Goal: Task Accomplishment & Management: Use online tool/utility

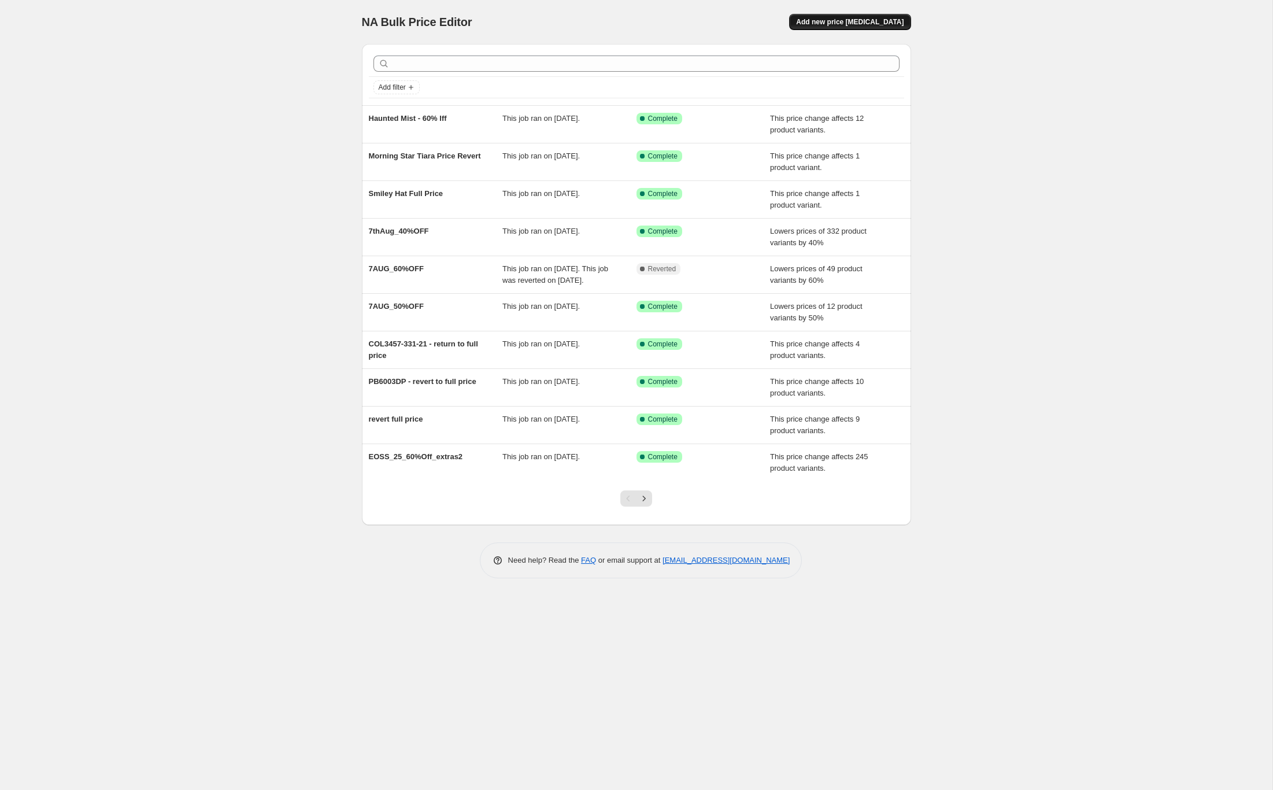
click at [827, 19] on span "Add new price [MEDICAL_DATA]" at bounding box center [850, 21] width 108 height 9
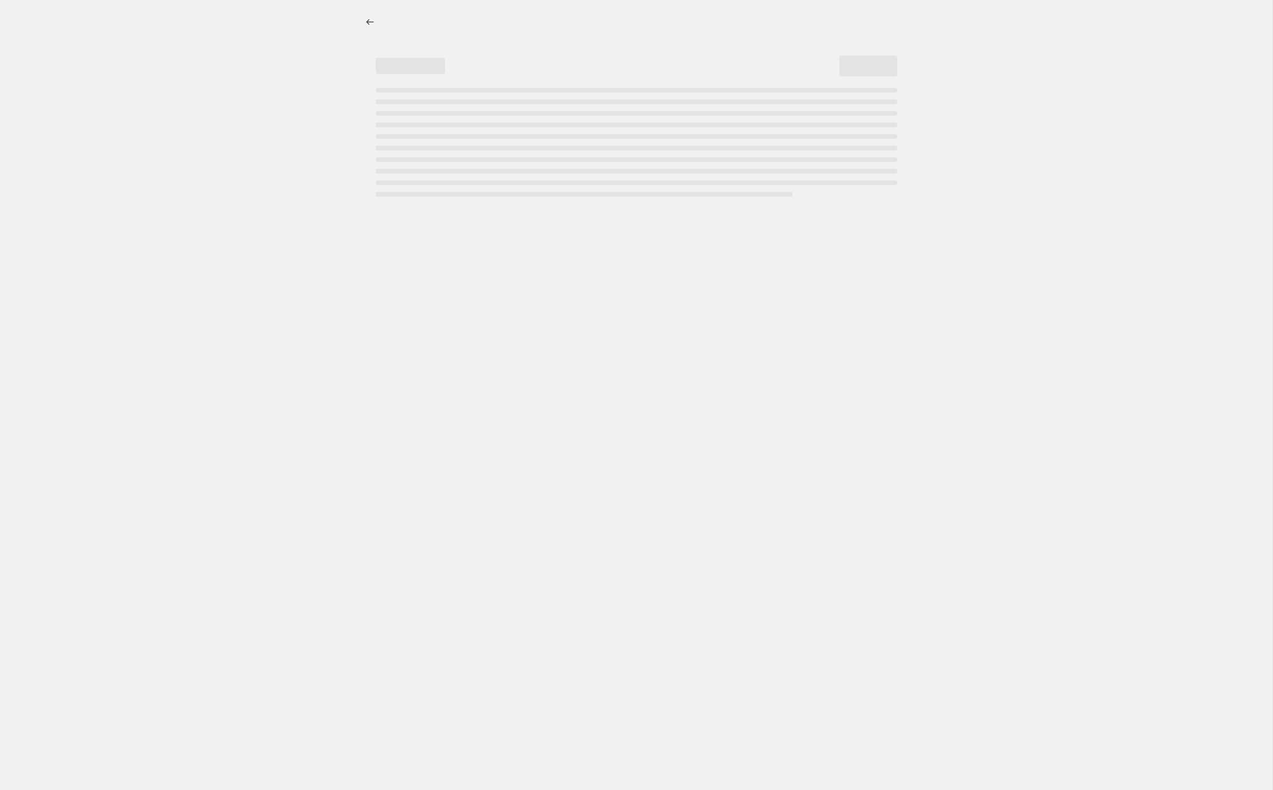
select select "percentage"
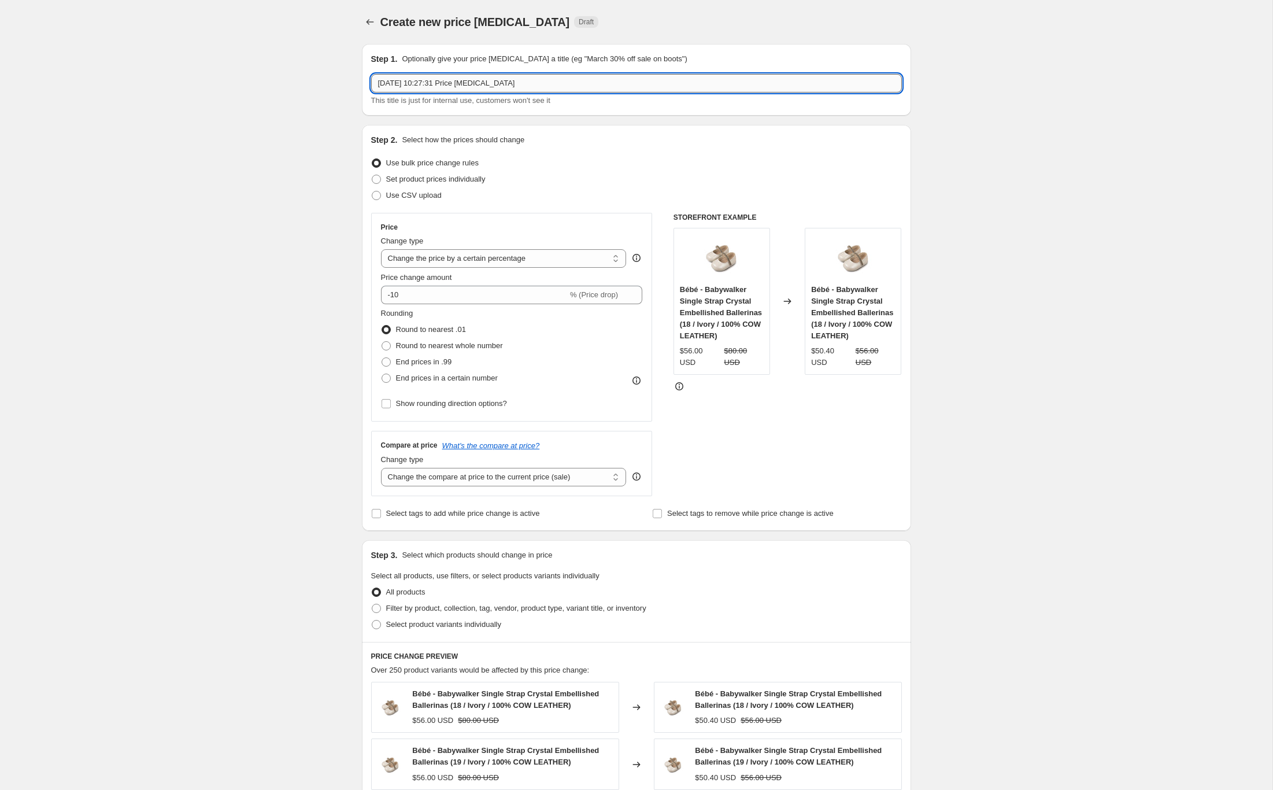
click at [486, 79] on input "[DATE] 10:27:31 Price [MEDICAL_DATA]" at bounding box center [636, 83] width 531 height 19
click at [445, 81] on input "[DATE] on Sale (2024 items)" at bounding box center [636, 83] width 531 height 19
click at [445, 83] on input "[DATE] on Sale (2024 items)" at bounding box center [636, 83] width 531 height 19
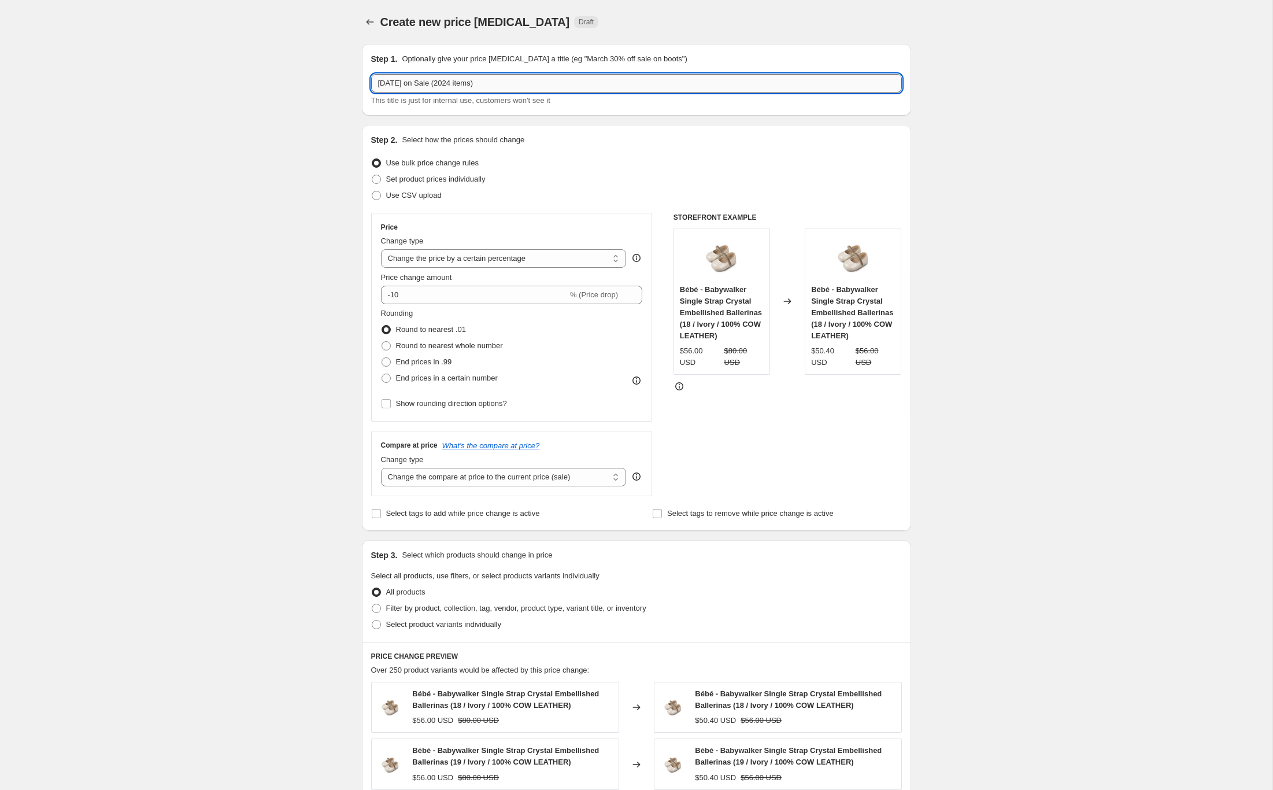
click at [445, 83] on input "[DATE] on Sale (2024 items)" at bounding box center [636, 83] width 531 height 19
click at [450, 82] on input "[DATE] on Sale (2024 items)" at bounding box center [636, 83] width 531 height 19
drag, startPoint x: 467, startPoint y: 86, endPoint x: 484, endPoint y: 84, distance: 16.9
click at [467, 86] on input "[DATE] on Sale (2 items)" at bounding box center [636, 83] width 531 height 19
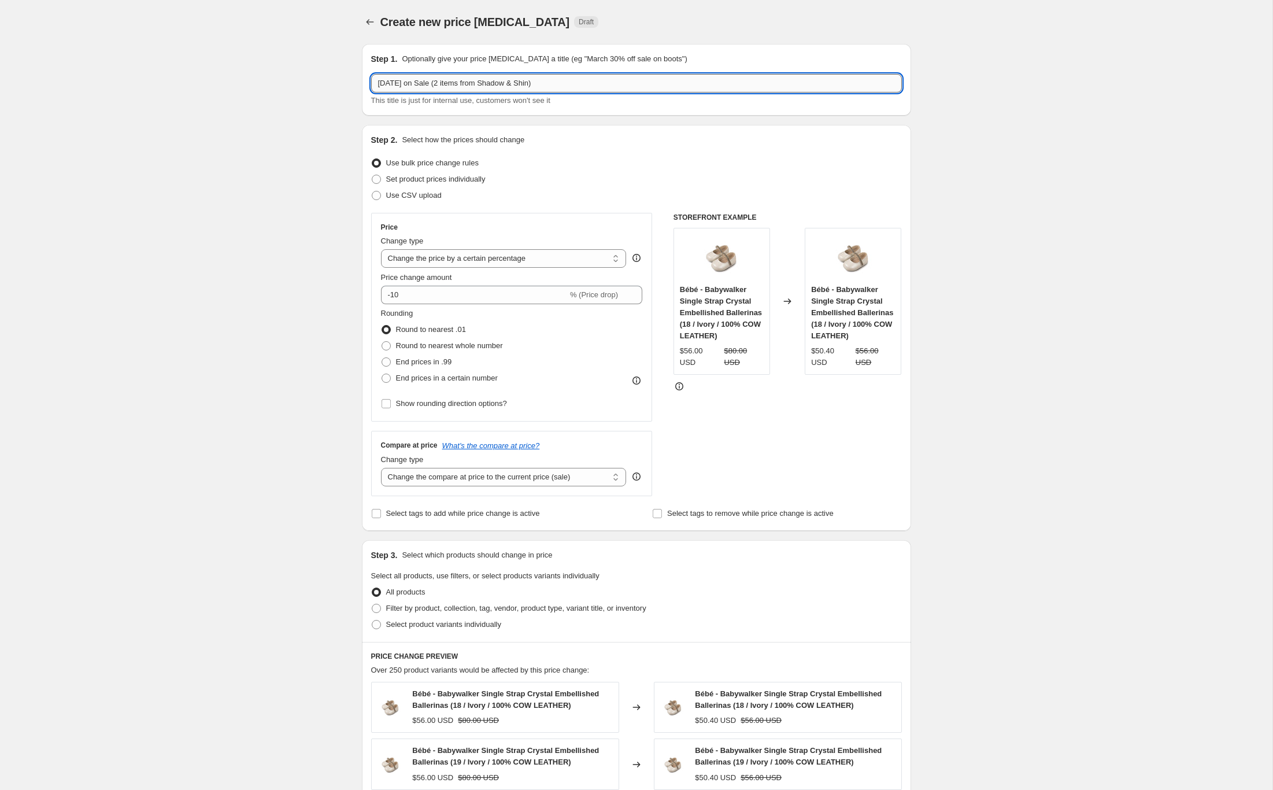
type input "[DATE] on Sale (2 items from Shadow & Shine)"
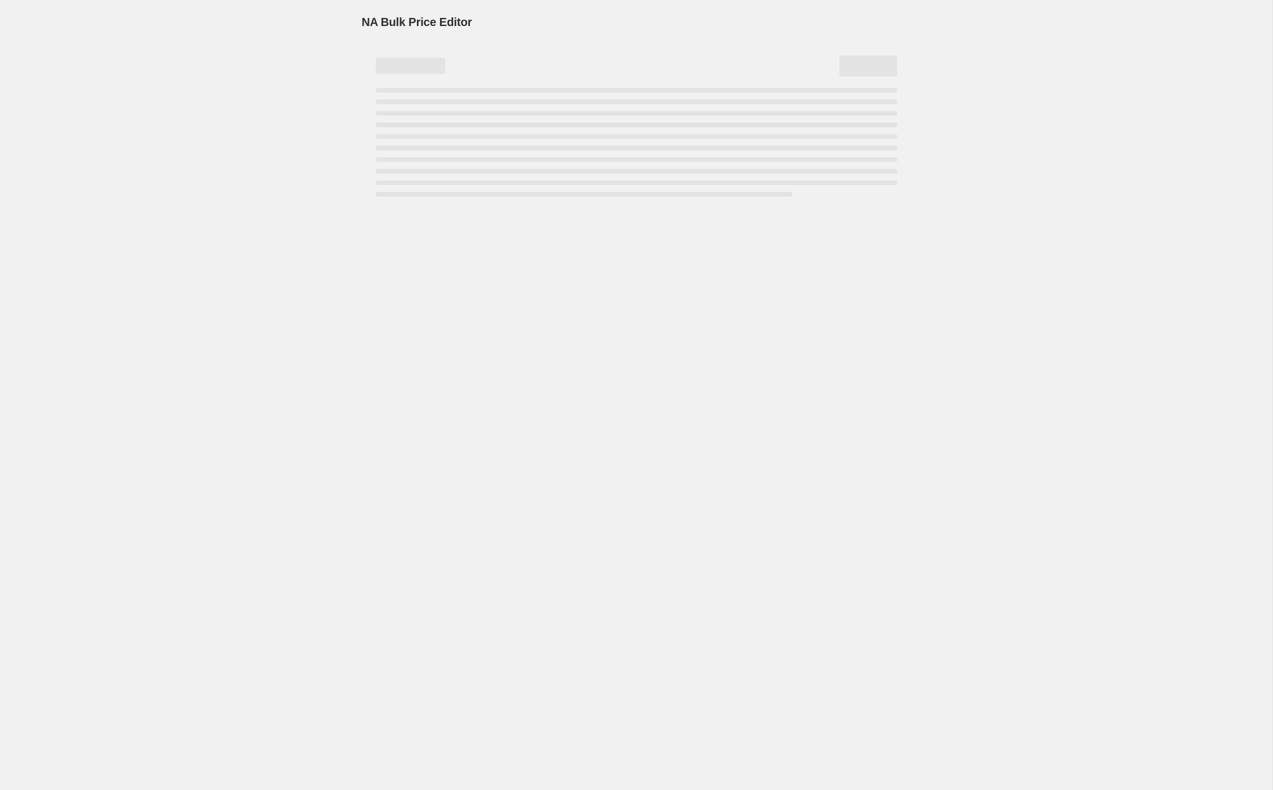
click at [300, 134] on div "NA Bulk Price Editor. This page is ready NA Bulk Price Editor" at bounding box center [636, 395] width 1273 height 790
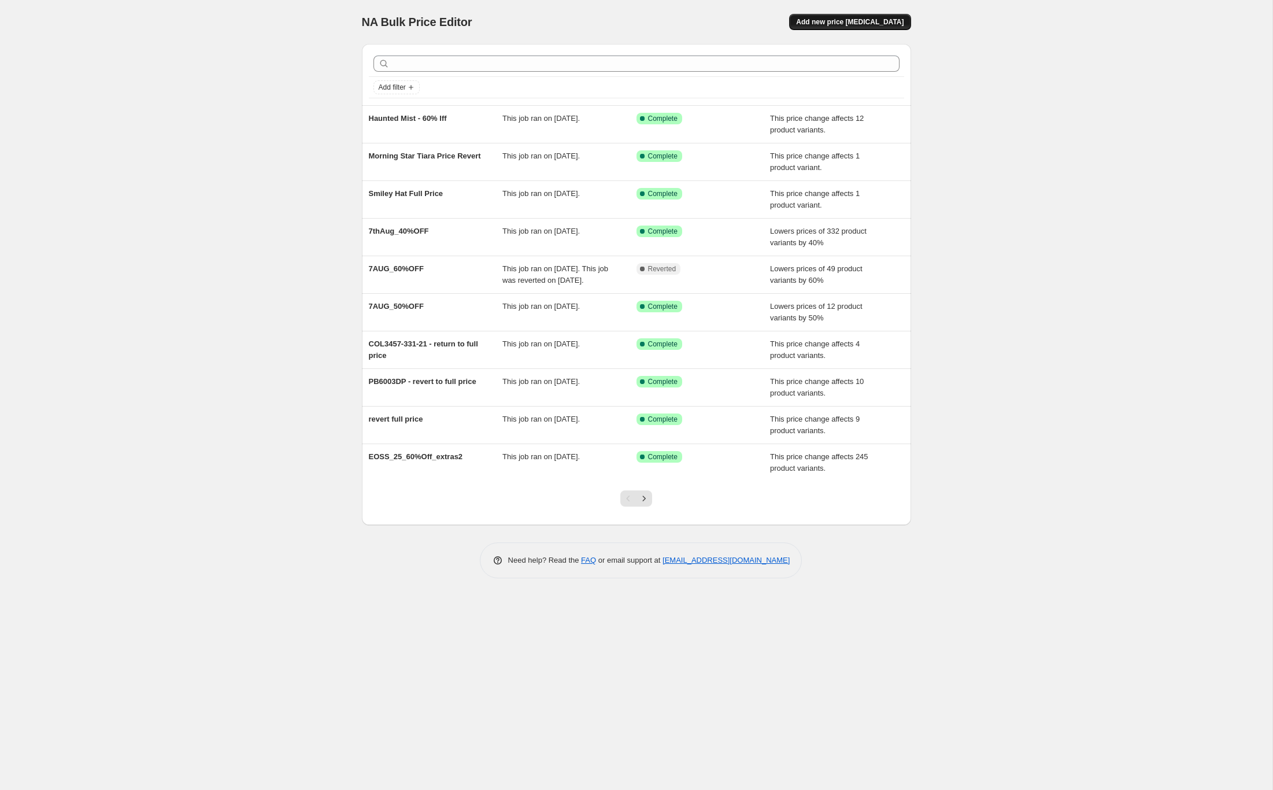
click at [856, 20] on span "Add new price [MEDICAL_DATA]" at bounding box center [850, 21] width 108 height 9
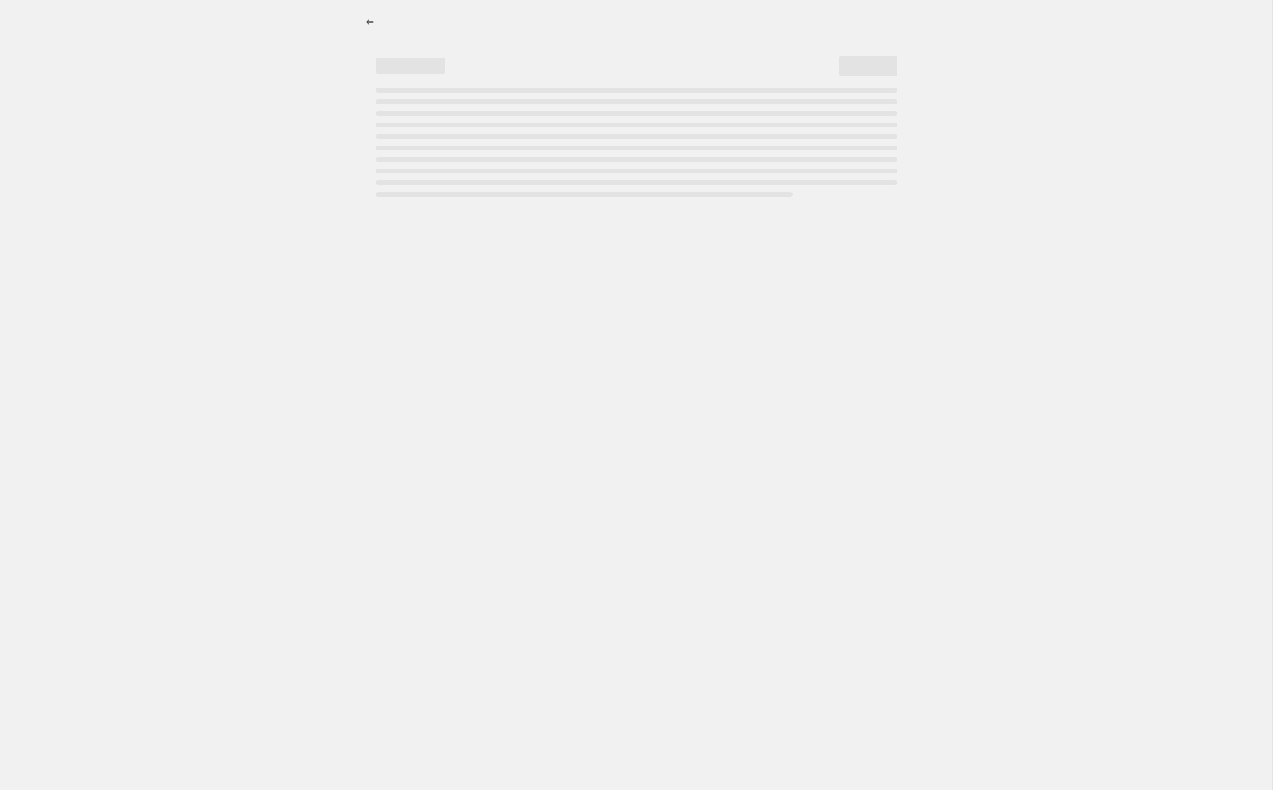
select select "percentage"
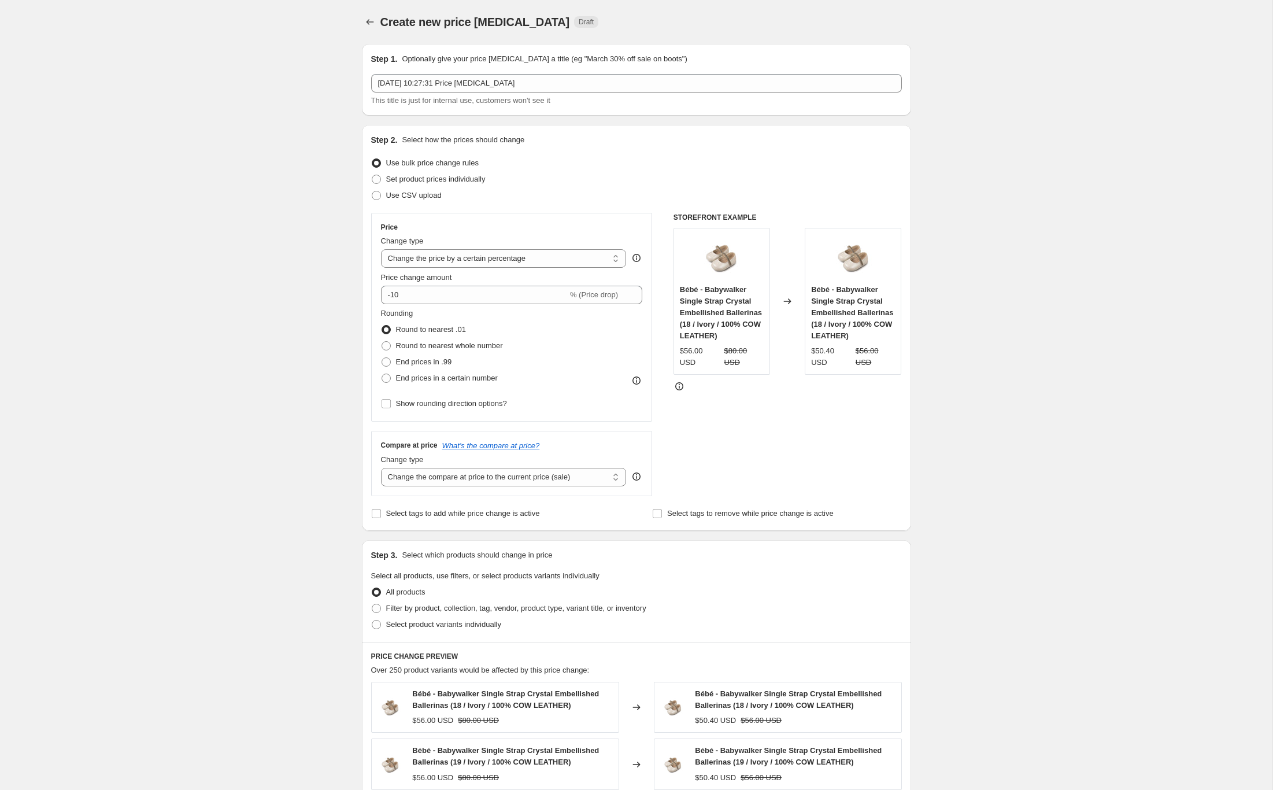
click at [422, 96] on span "This title is just for internal use, customers won't see it" at bounding box center [460, 100] width 179 height 9
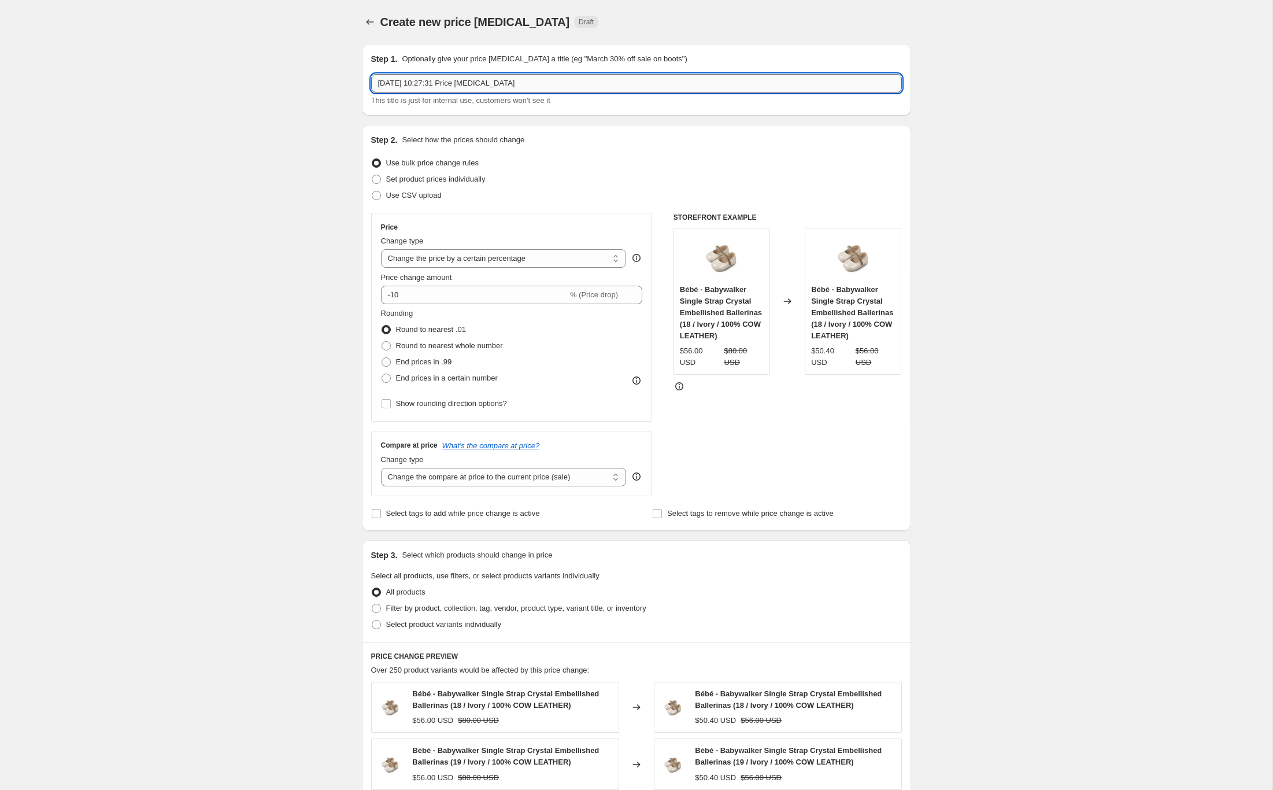
click at [421, 87] on input "[DATE] 10:27:31 Price [MEDICAL_DATA]" at bounding box center [636, 83] width 531 height 19
type input "S"
type input "[DATE] on Sale from 2024 - 2 items"
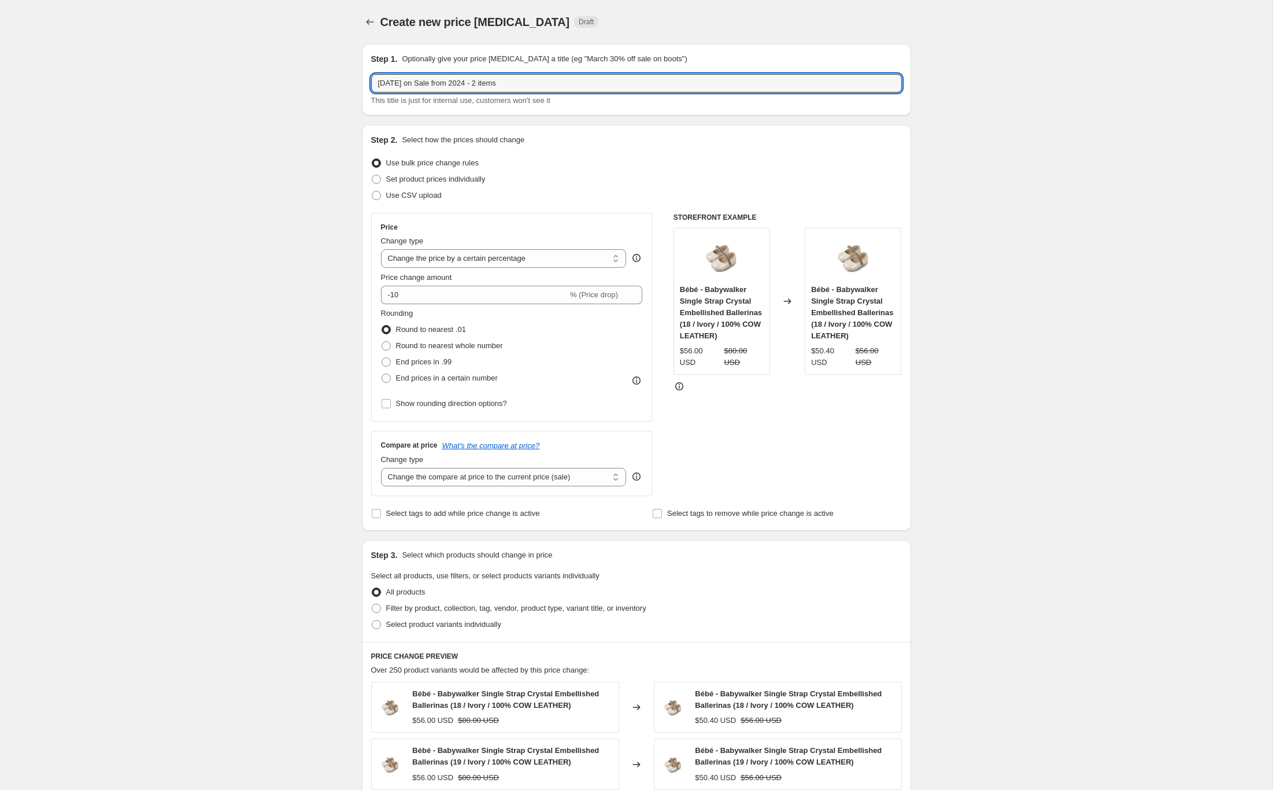
click at [215, 139] on div "Create new price [MEDICAL_DATA]. This page is ready Create new price [MEDICAL_D…" at bounding box center [636, 587] width 1273 height 1174
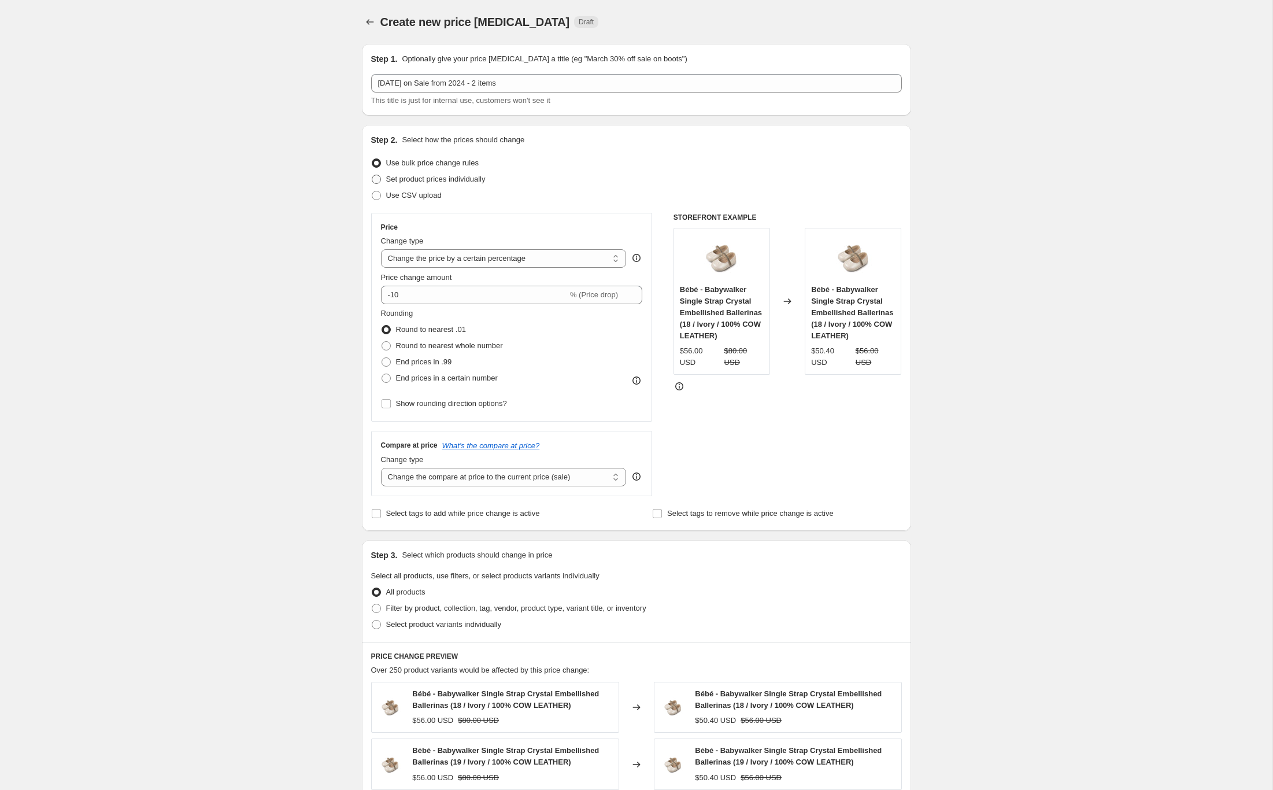
click at [446, 182] on span "Set product prices individually" at bounding box center [435, 179] width 99 height 9
click at [372, 175] on input "Set product prices individually" at bounding box center [372, 175] width 1 height 1
radio input "true"
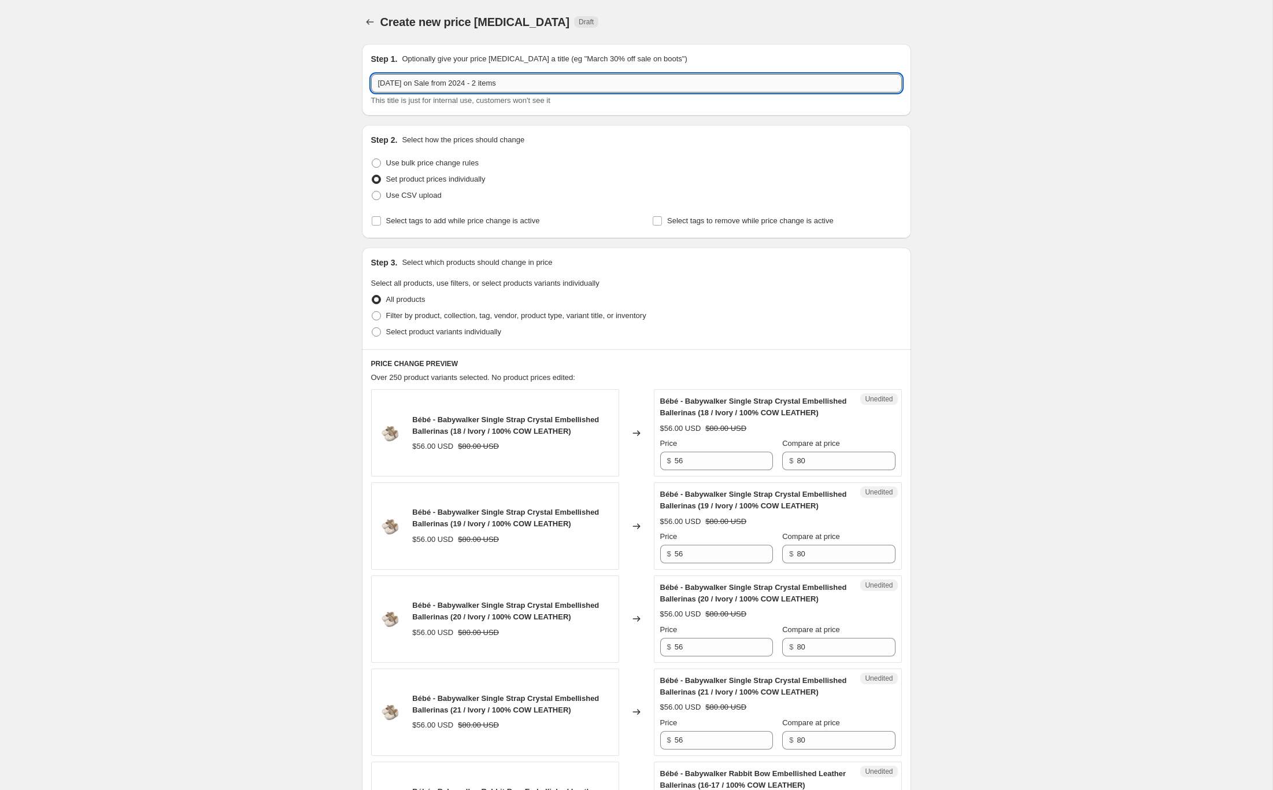
click at [468, 85] on input "[DATE] on Sale from 2024 - 2 items" at bounding box center [636, 83] width 531 height 19
type input "[DATE] on Sale from Shadow&Shine - 2 items"
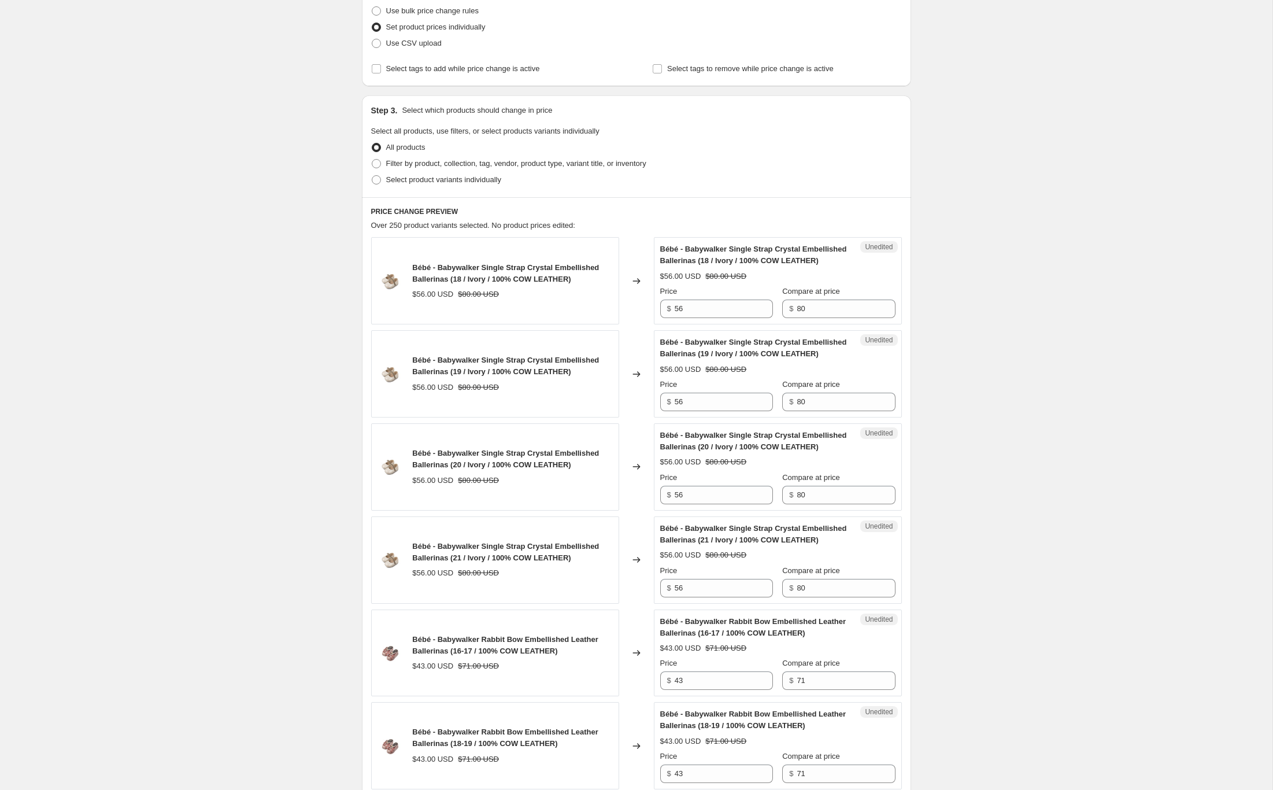
scroll to position [163, 0]
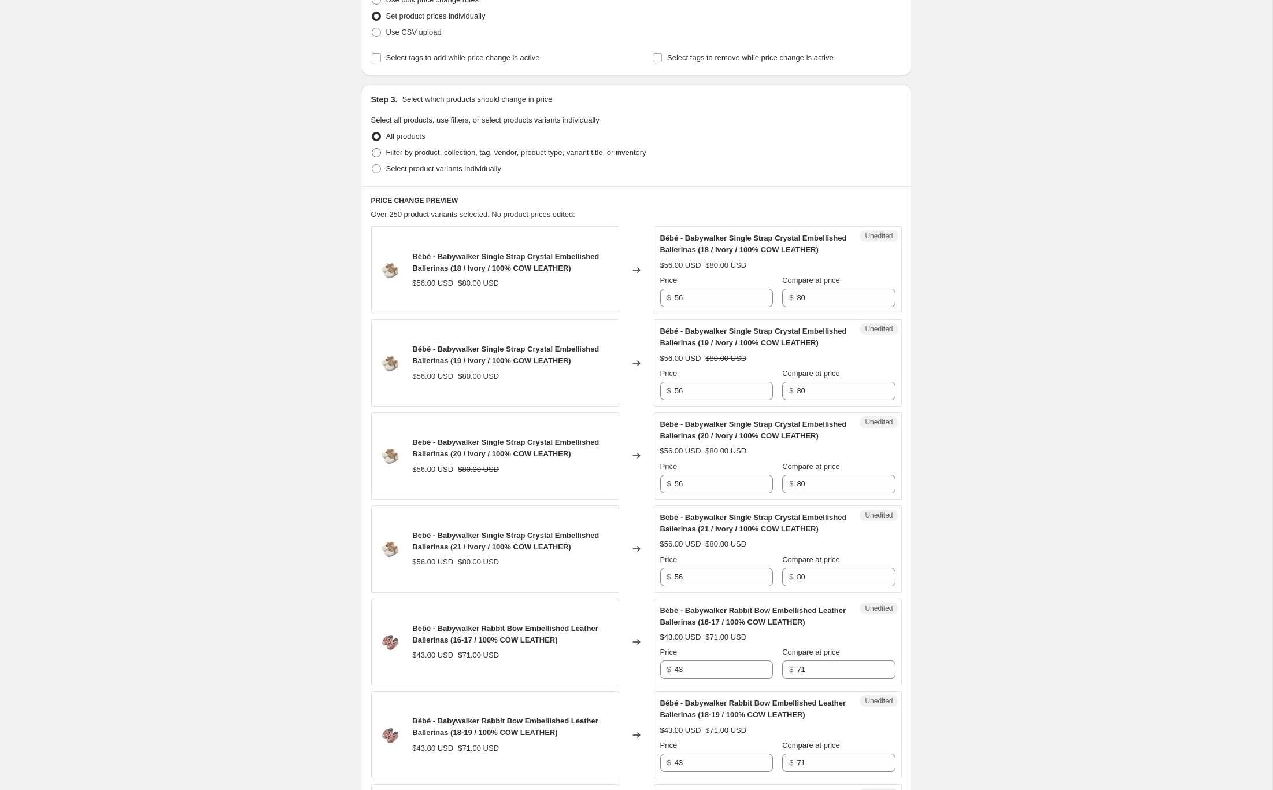
click at [444, 153] on span "Filter by product, collection, tag, vendor, product type, variant title, or inv…" at bounding box center [516, 152] width 260 height 9
click at [372, 149] on input "Filter by product, collection, tag, vendor, product type, variant title, or inv…" at bounding box center [372, 148] width 1 height 1
radio input "true"
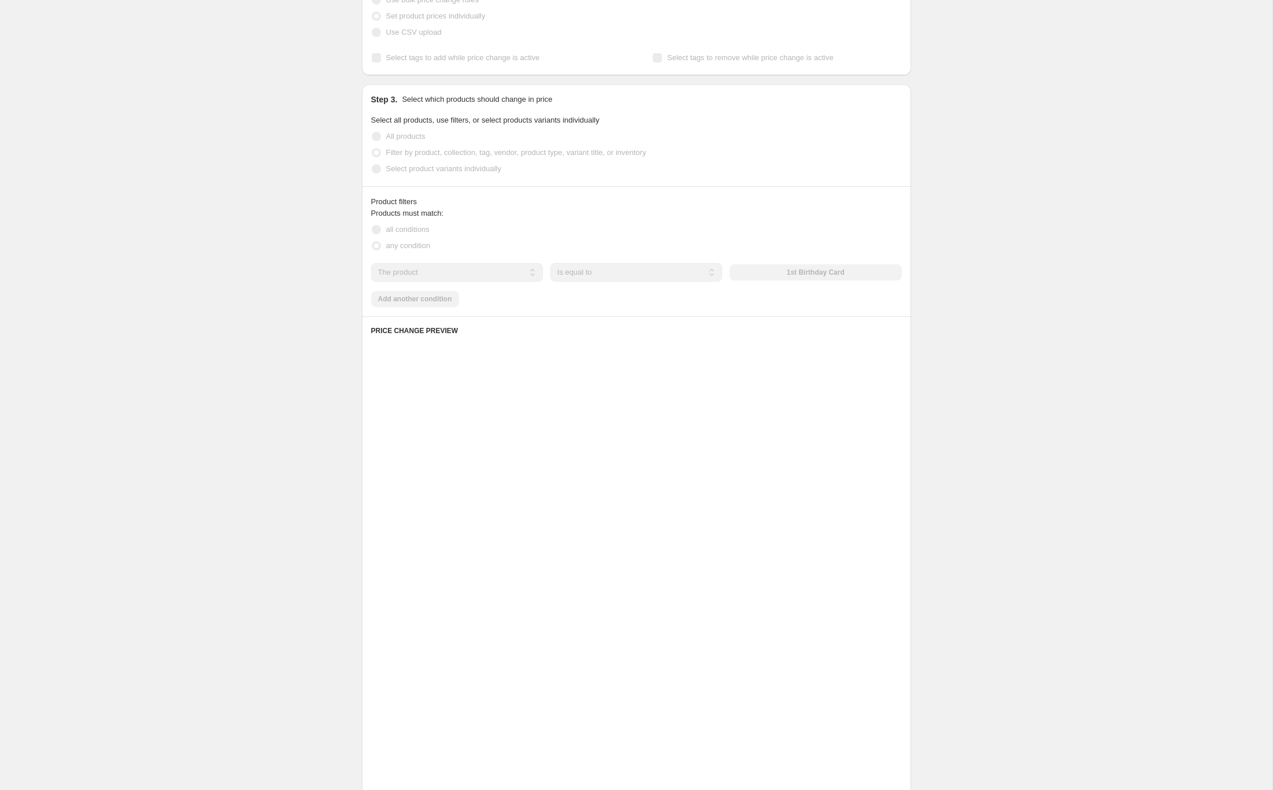
scroll to position [29, 0]
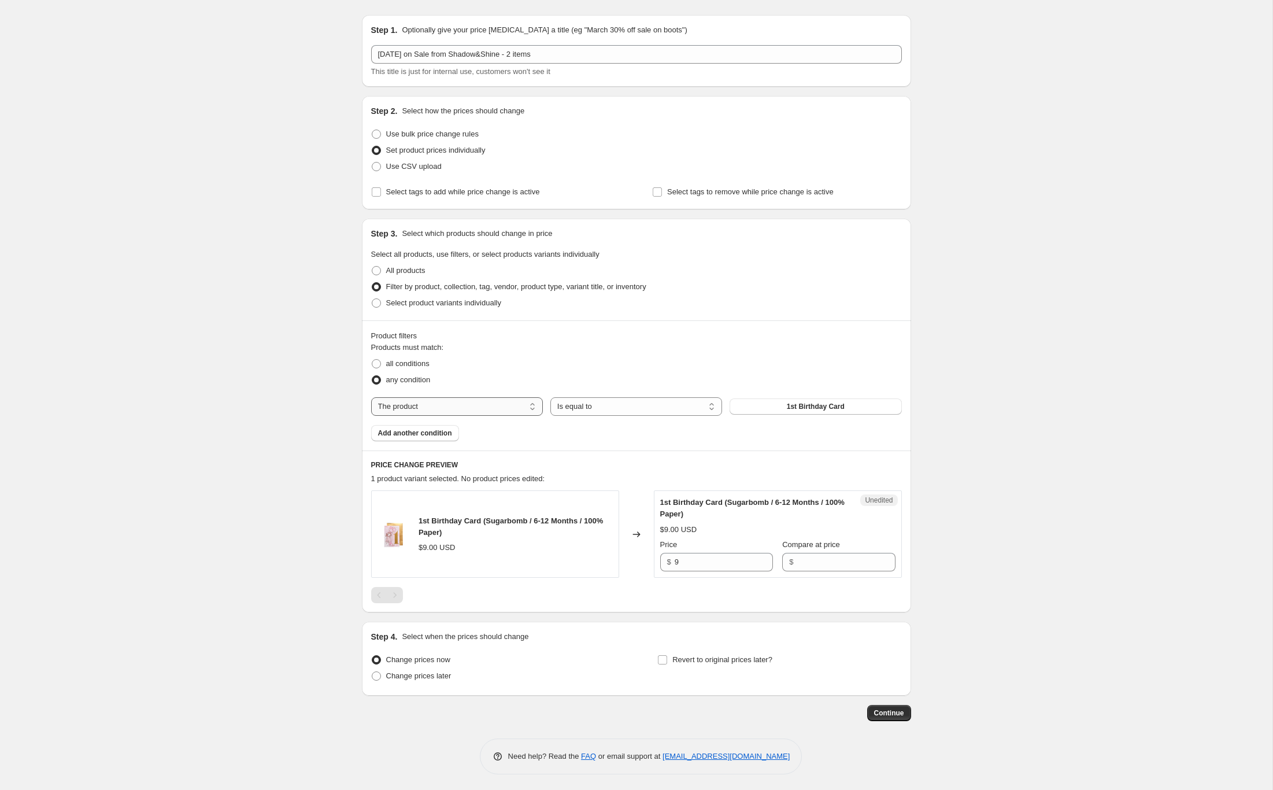
click at [477, 398] on select "The product The product's collection The product's tag The product's vendor The…" at bounding box center [457, 406] width 172 height 19
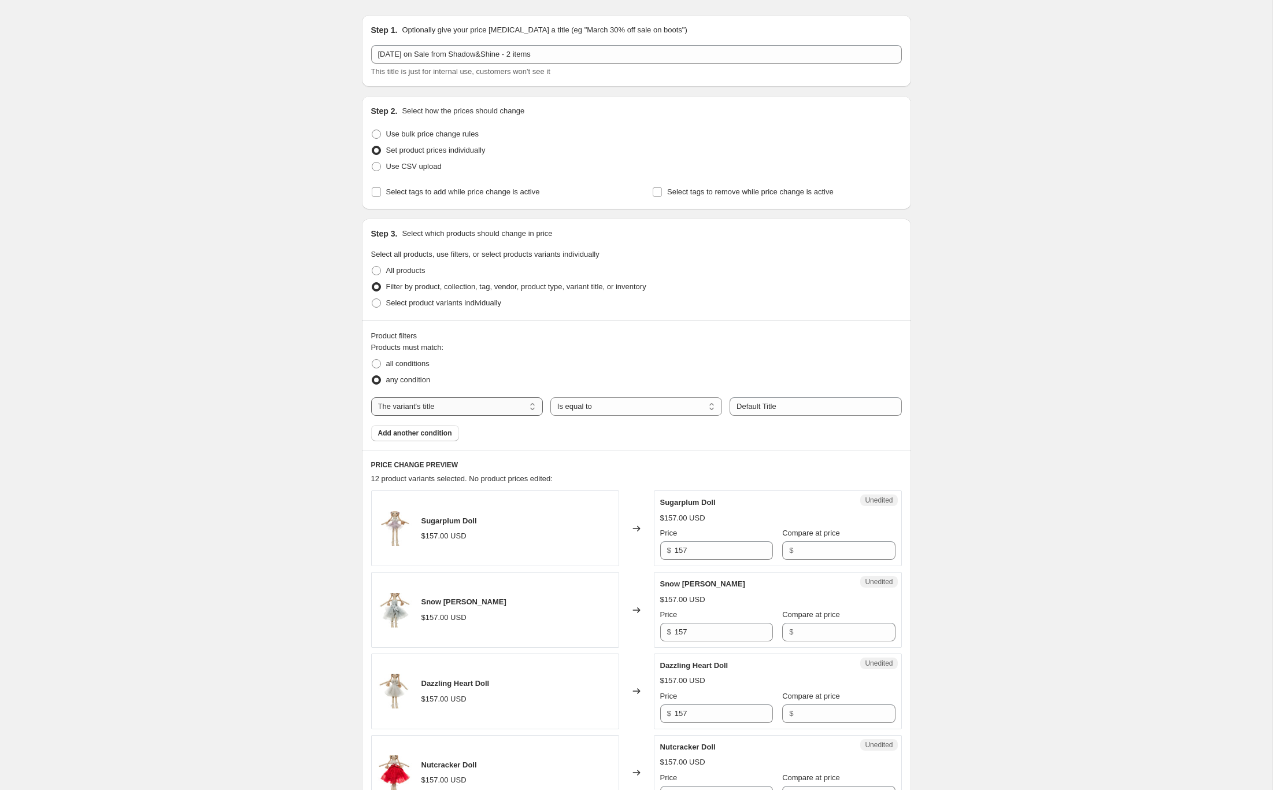
click at [505, 403] on select "The product The product's collection The product's tag The product's vendor The…" at bounding box center [457, 406] width 172 height 19
select select "product"
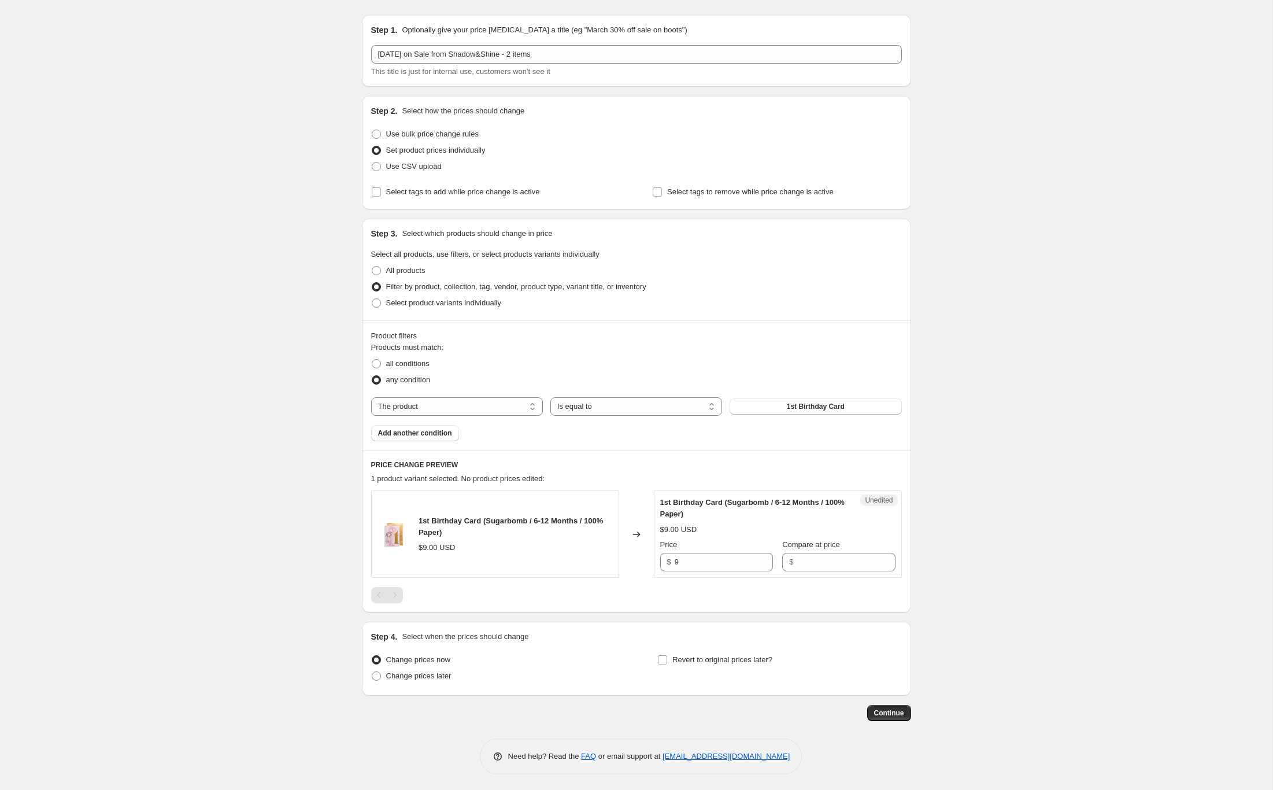
click at [615, 416] on div "Products must match: all conditions any condition The product The product's col…" at bounding box center [636, 391] width 531 height 99
click at [826, 415] on div "Products must match: all conditions any condition The product The product's col…" at bounding box center [636, 391] width 531 height 99
click at [823, 409] on span "1st Birthday Card" at bounding box center [816, 406] width 58 height 9
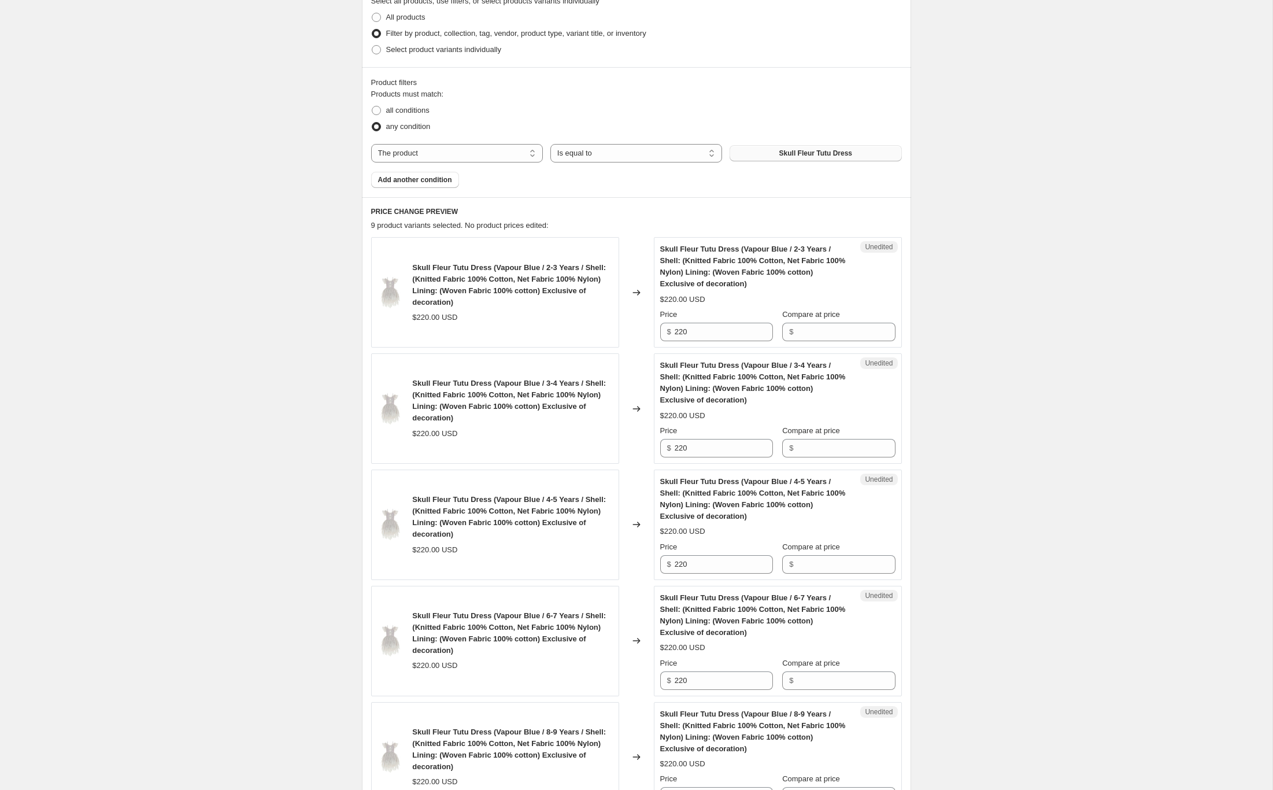
scroll to position [16, 0]
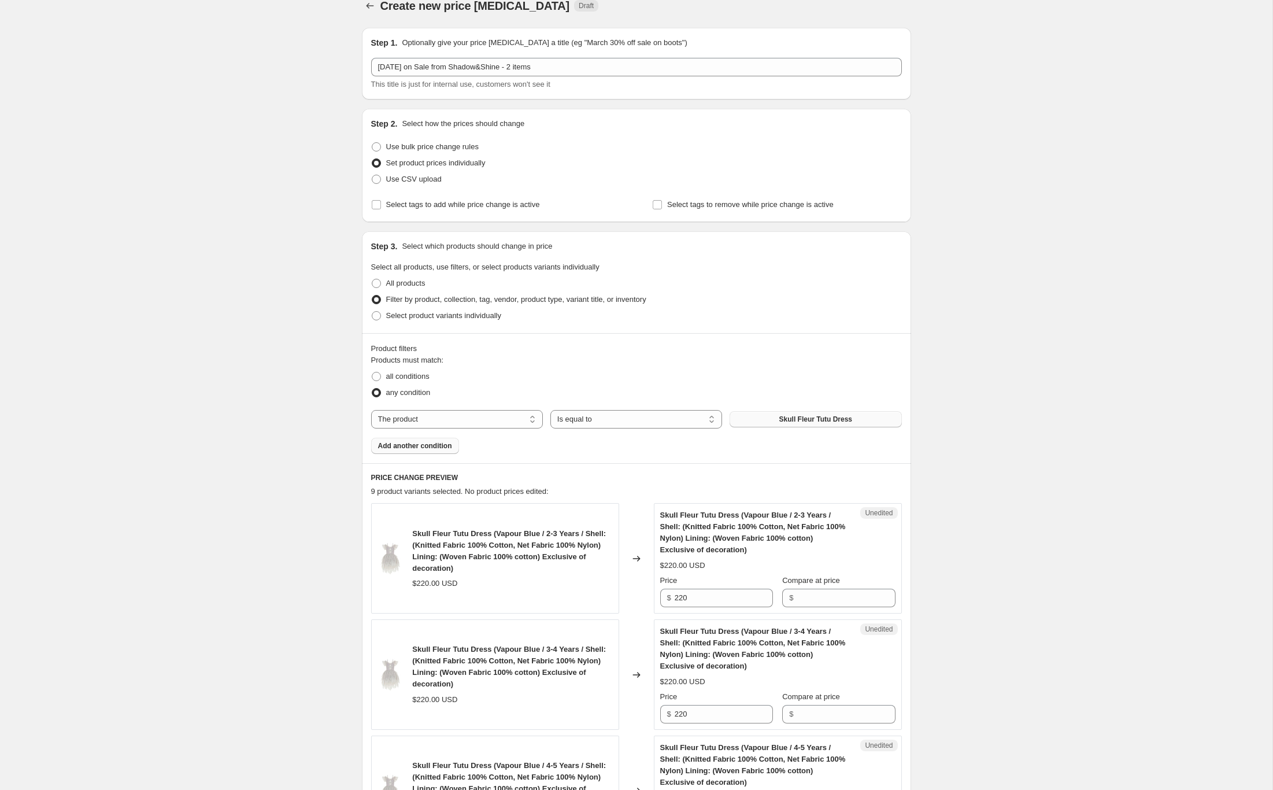
click at [427, 443] on span "Add another condition" at bounding box center [415, 445] width 74 height 9
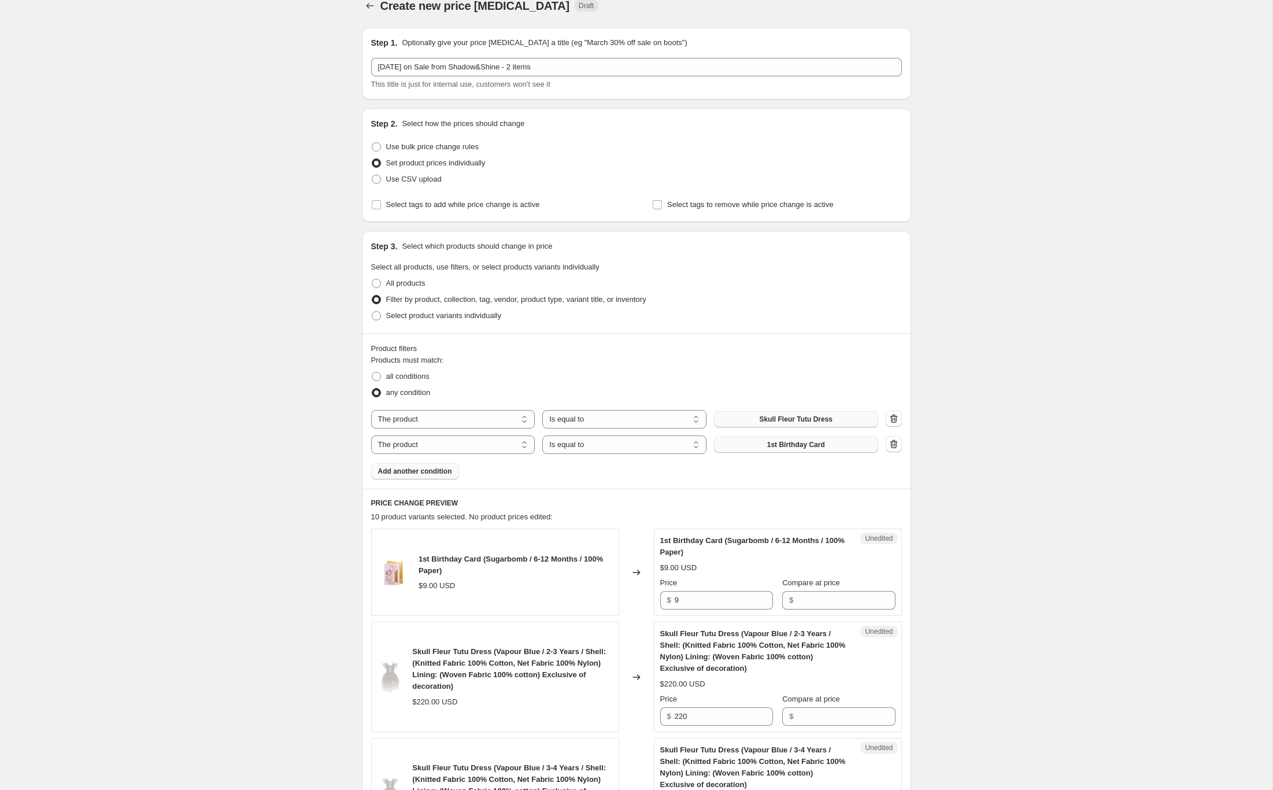
click at [742, 450] on button "1st Birthday Card" at bounding box center [796, 445] width 164 height 16
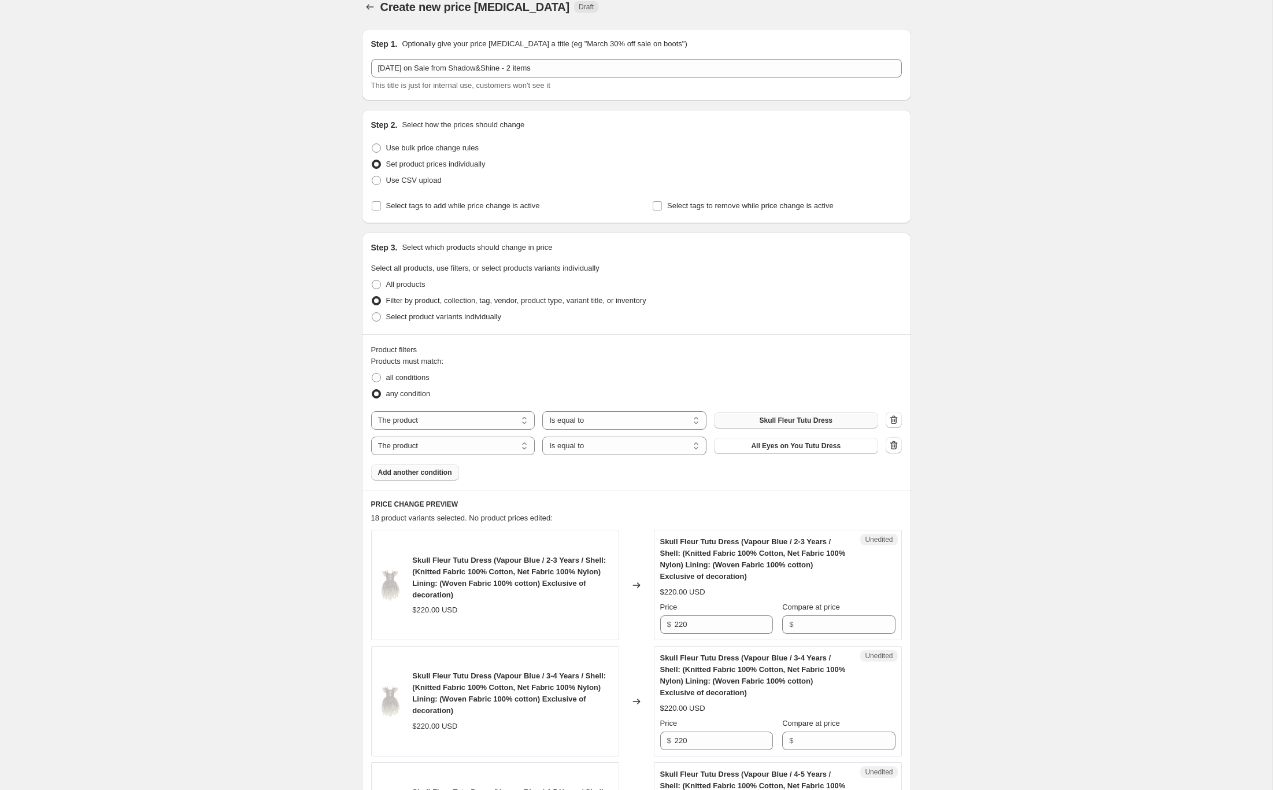
scroll to position [0, 0]
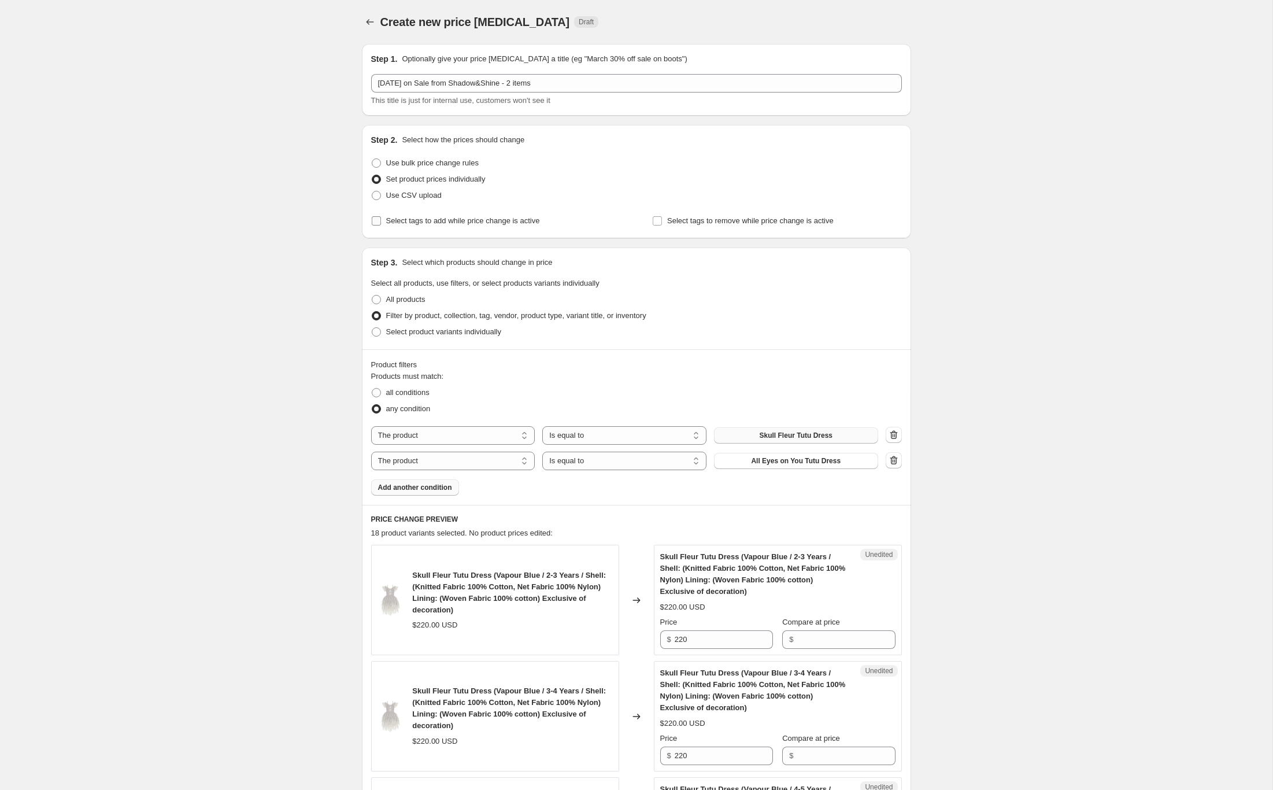
click at [454, 226] on span "Select tags to add while price change is active" at bounding box center [463, 221] width 154 height 12
click at [381, 226] on input "Select tags to add while price change is active" at bounding box center [376, 220] width 9 height 9
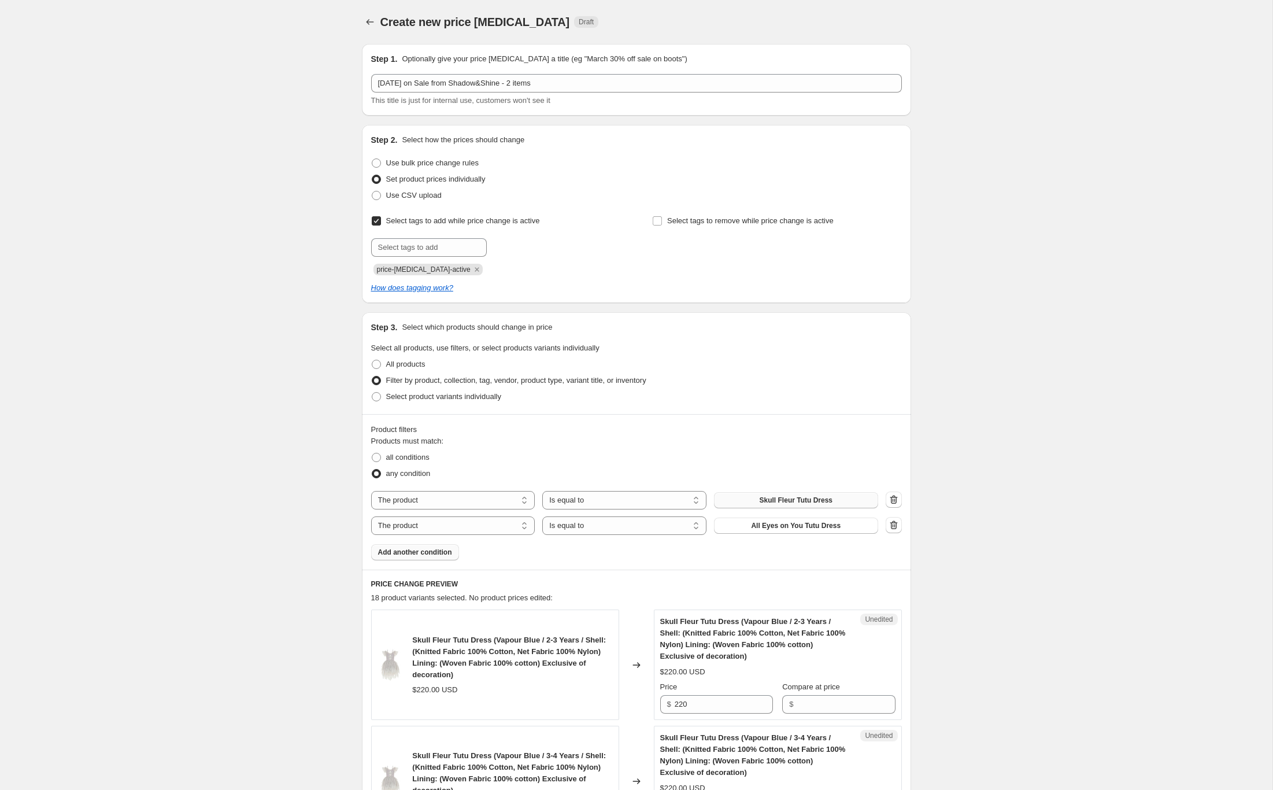
click at [427, 226] on span "Select tags to add while price change is active" at bounding box center [463, 221] width 154 height 12
click at [381, 226] on input "Select tags to add while price change is active" at bounding box center [376, 220] width 9 height 9
checkbox input "false"
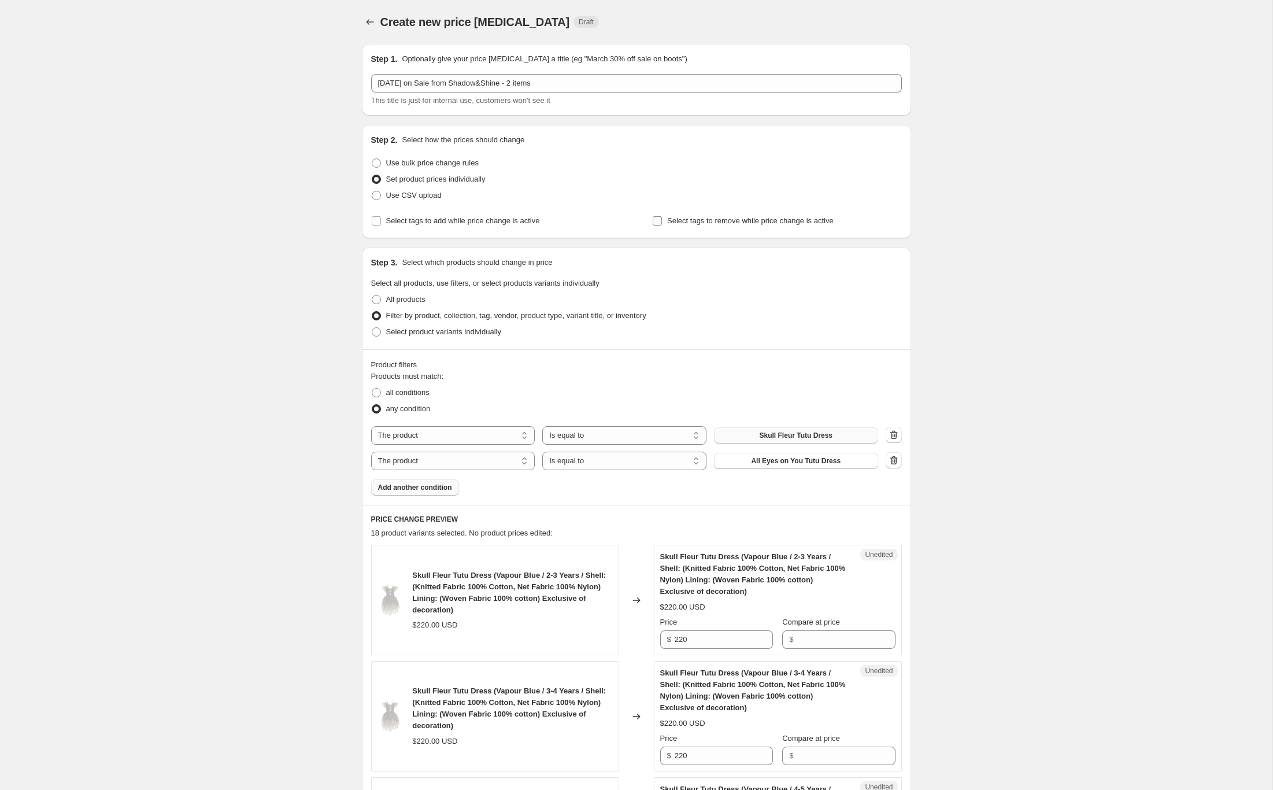
click at [704, 217] on span "Select tags to remove while price change is active" at bounding box center [750, 220] width 167 height 9
click at [662, 217] on input "Select tags to remove while price change is active" at bounding box center [657, 220] width 9 height 9
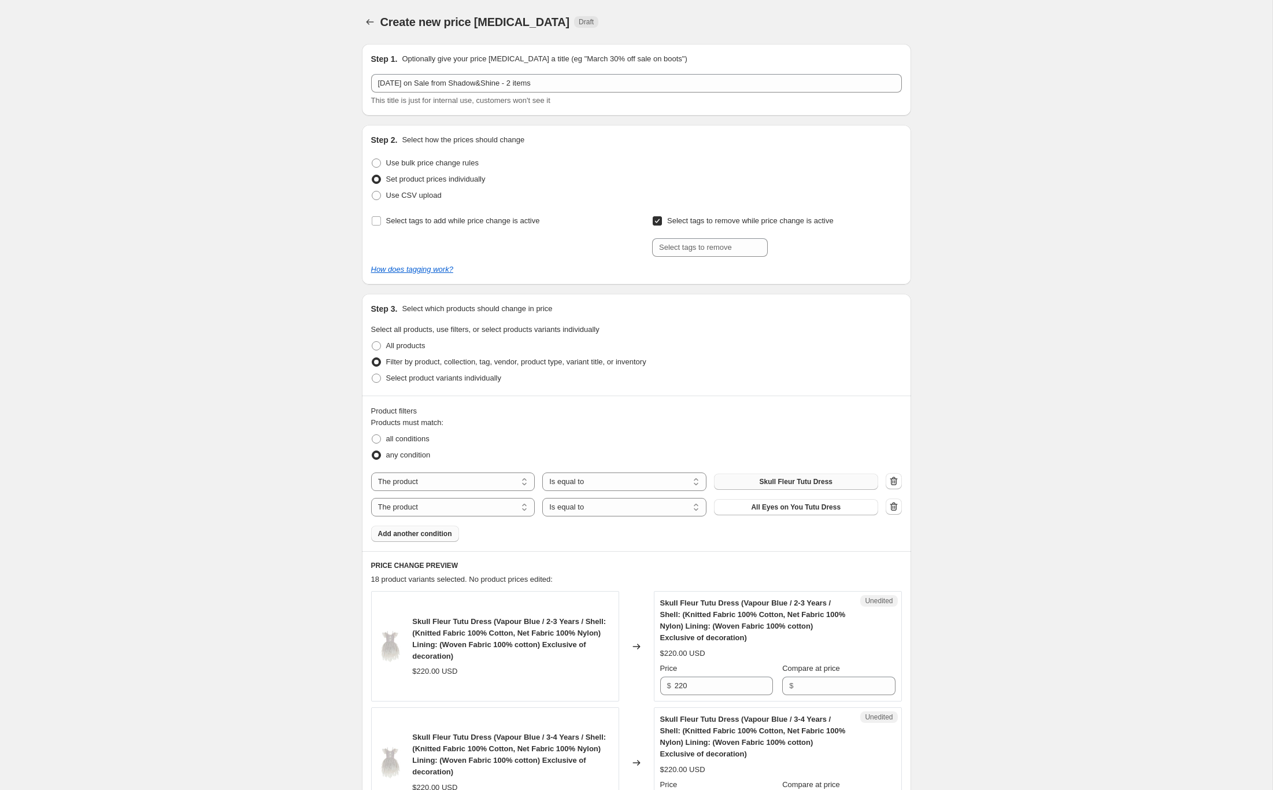
click at [745, 219] on span "Select tags to remove while price change is active" at bounding box center [750, 220] width 167 height 9
click at [662, 219] on input "Select tags to remove while price change is active" at bounding box center [657, 220] width 9 height 9
checkbox input "false"
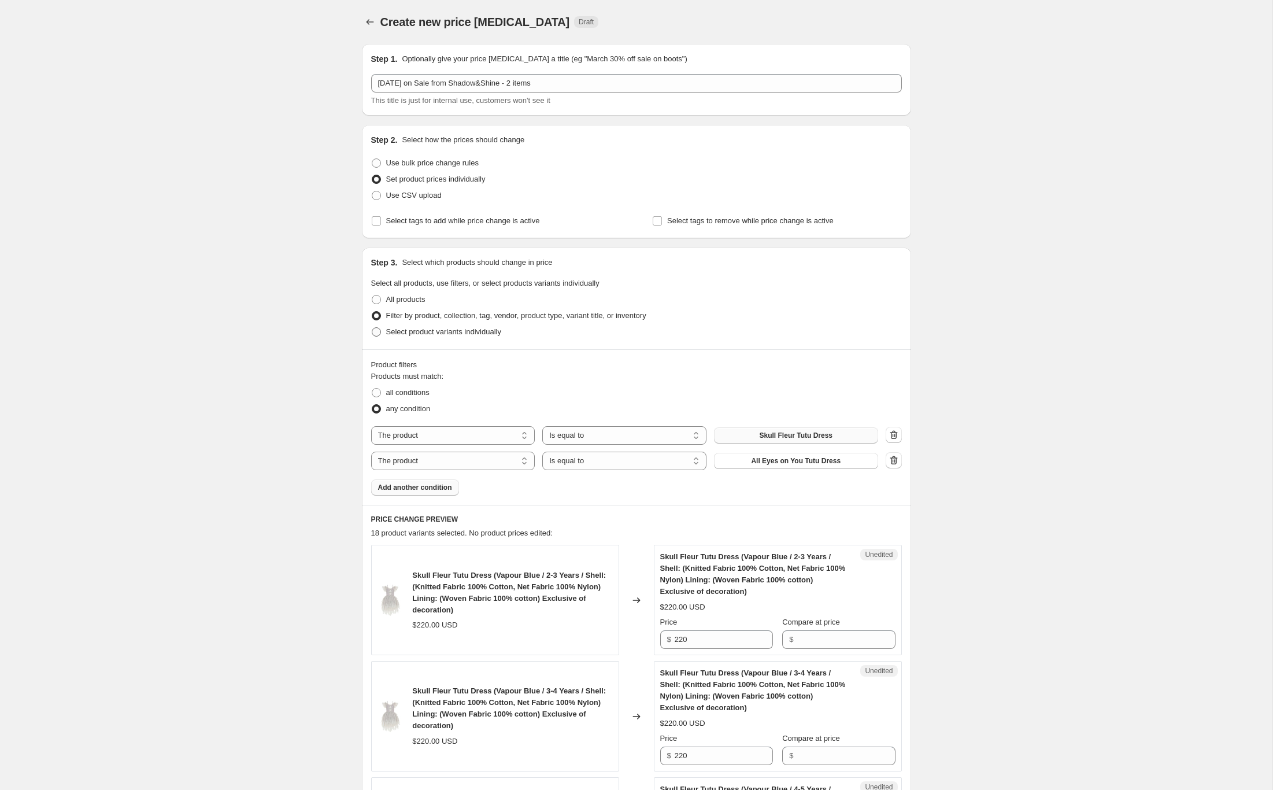
click at [422, 334] on span "Select product variants individually" at bounding box center [443, 331] width 115 height 9
click at [372, 328] on input "Select product variants individually" at bounding box center [372, 327] width 1 height 1
radio input "true"
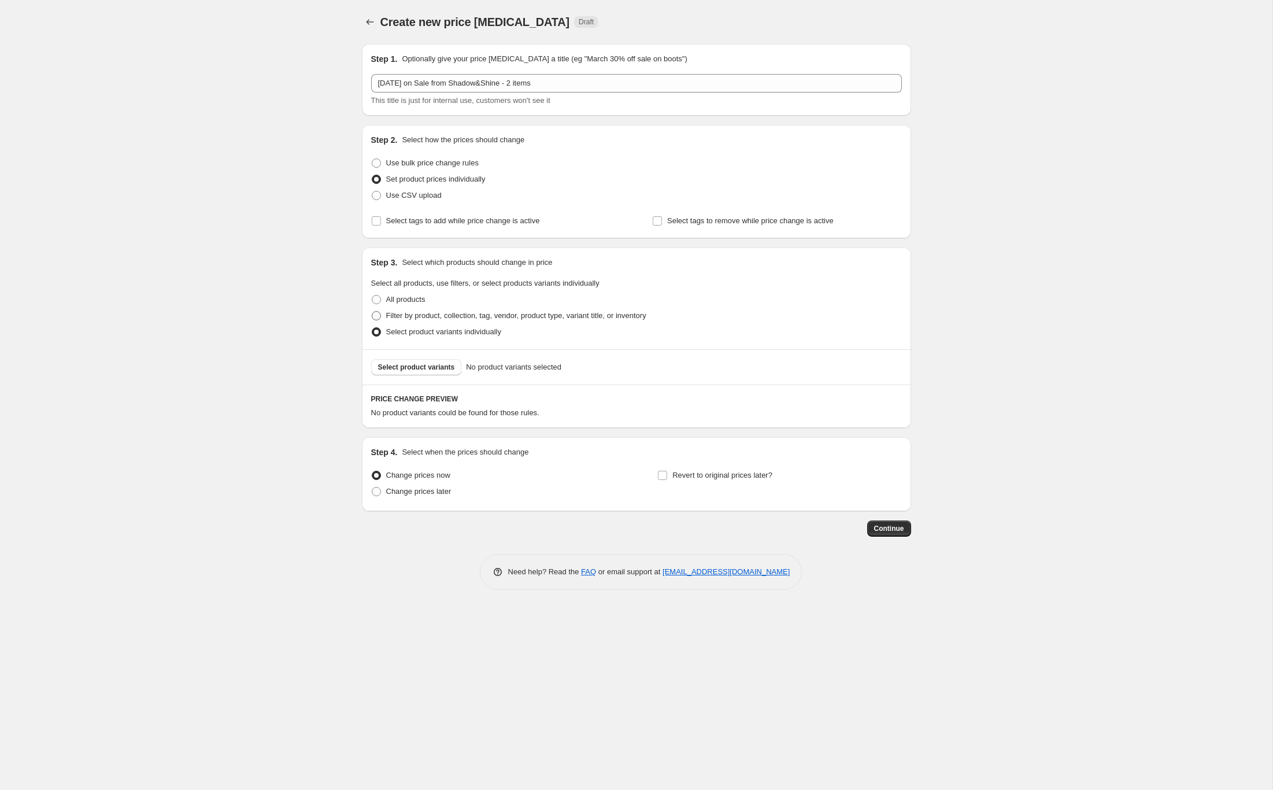
click at [417, 312] on span "Filter by product, collection, tag, vendor, product type, variant title, or inv…" at bounding box center [516, 315] width 260 height 9
click at [372, 312] on input "Filter by product, collection, tag, vendor, product type, variant title, or inv…" at bounding box center [372, 311] width 1 height 1
radio input "true"
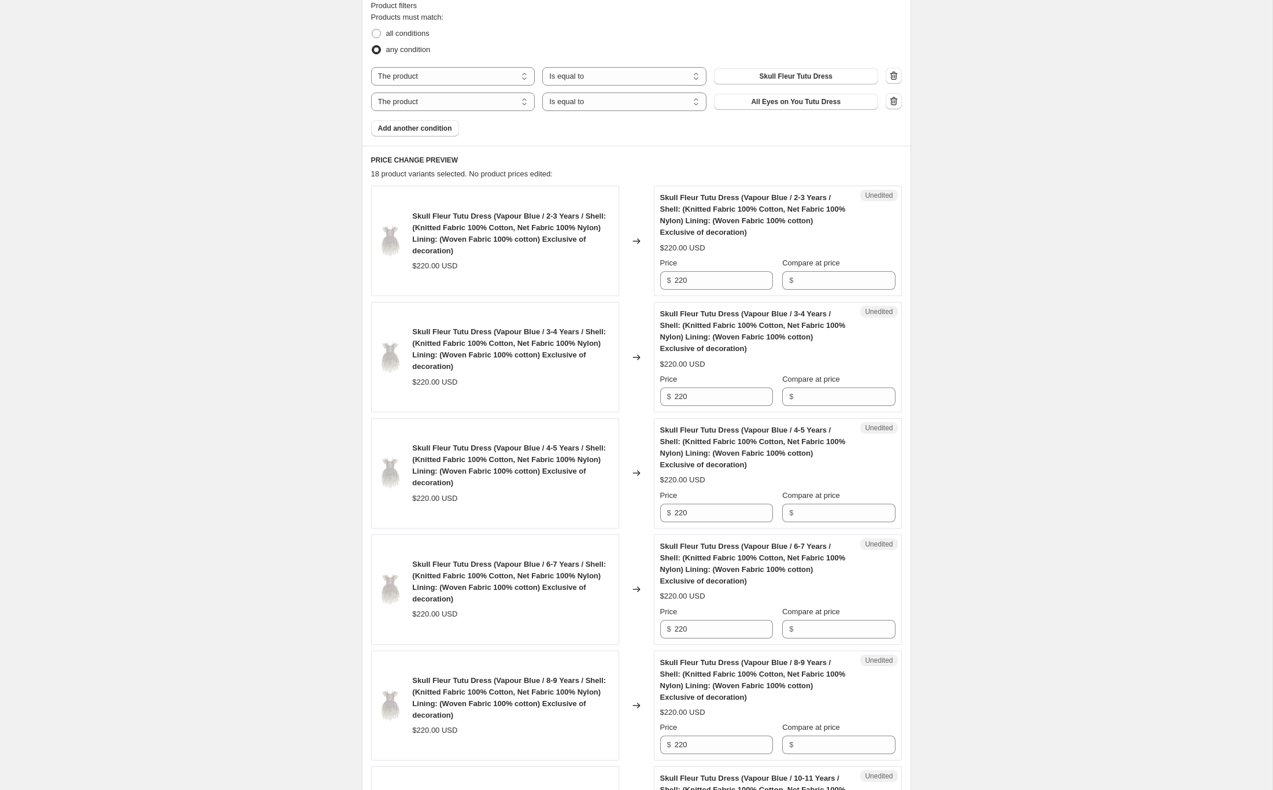
scroll to position [194, 0]
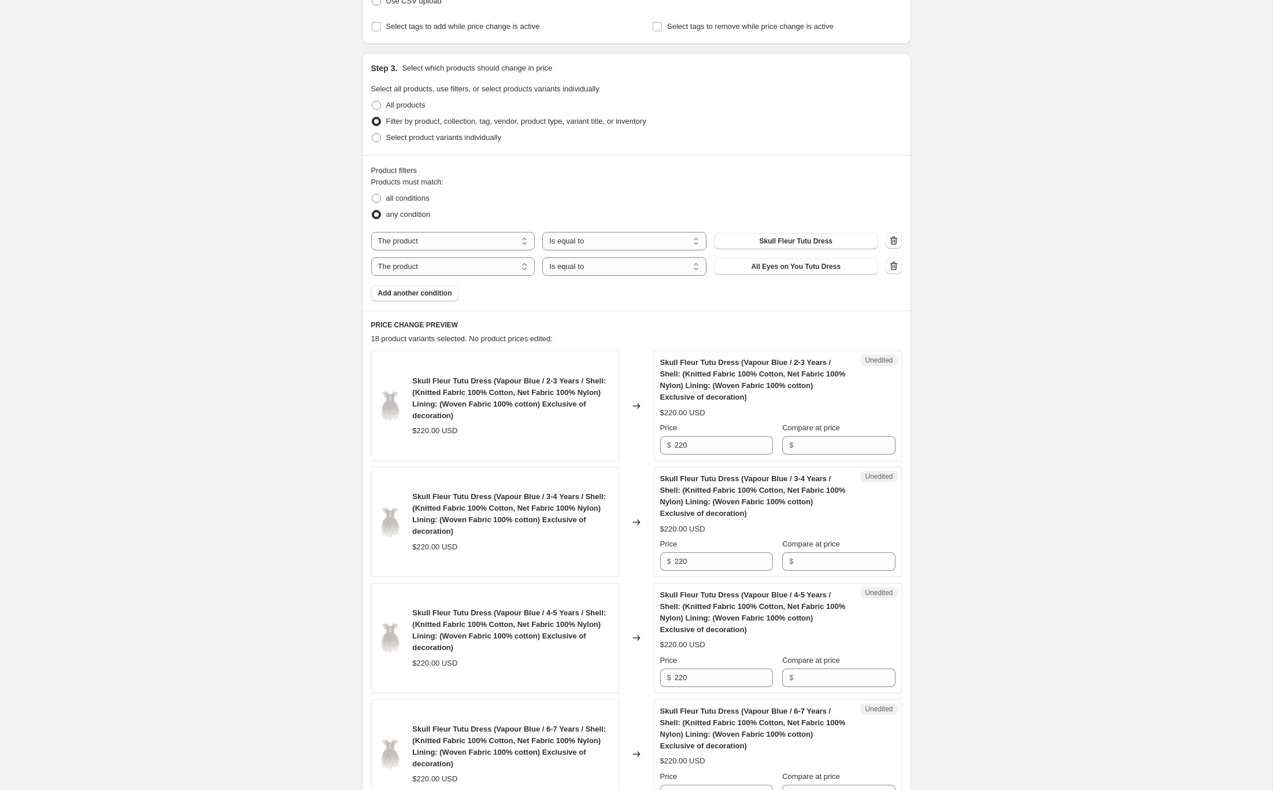
click at [708, 455] on div "Unedited Skull Fleur Tutu Dress (Vapour Blue / 2-3 Years / Shell: (Knitted Fabr…" at bounding box center [778, 405] width 248 height 110
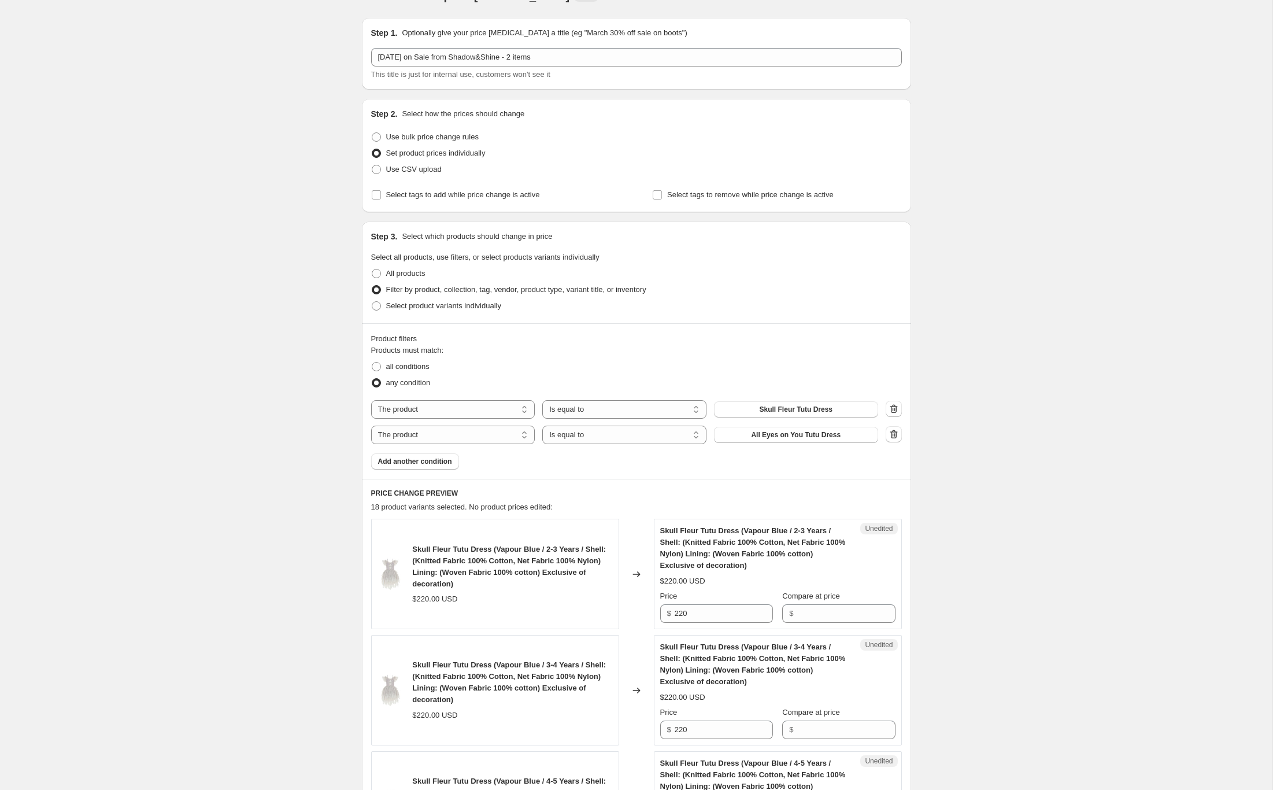
scroll to position [0, 0]
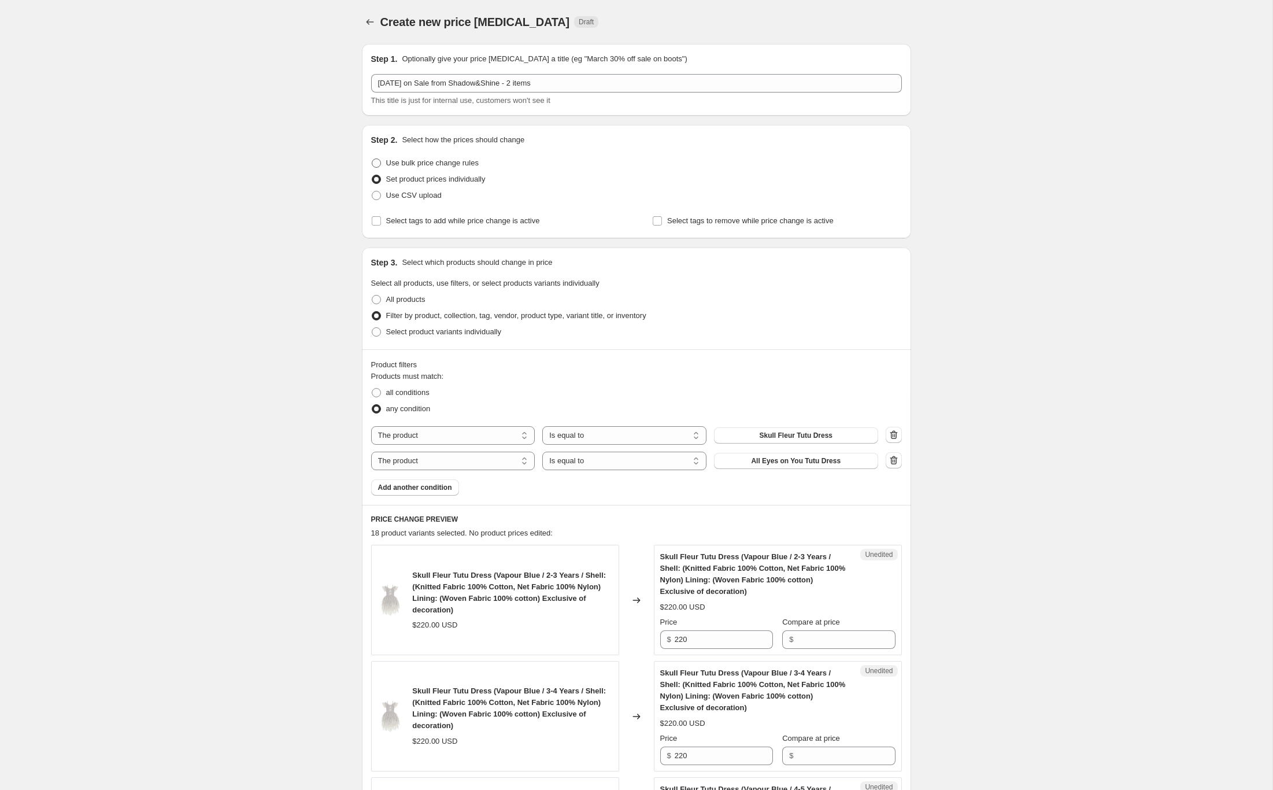
click at [413, 165] on span "Use bulk price change rules" at bounding box center [432, 162] width 93 height 9
click at [372, 159] on input "Use bulk price change rules" at bounding box center [372, 158] width 1 height 1
radio input "true"
select select "percentage"
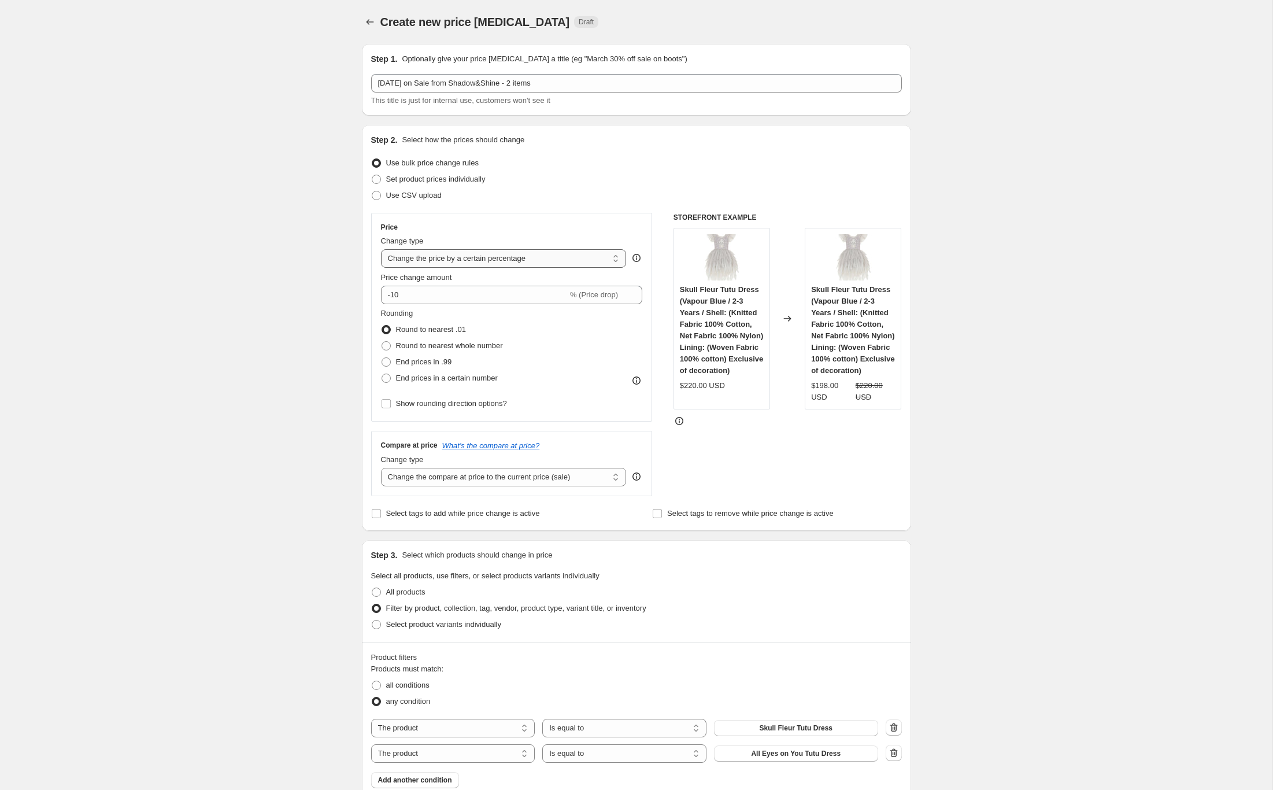
click at [479, 260] on select "Change the price to a certain amount Change the price by a certain amount Chang…" at bounding box center [504, 258] width 246 height 19
click at [381, 249] on select "Change the price to a certain amount Change the price by a certain amount Chang…" at bounding box center [504, 258] width 246 height 19
click at [290, 276] on div "Create new price [MEDICAL_DATA]. This page is ready Create new price [MEDICAL_D…" at bounding box center [636, 723] width 1273 height 1446
click at [427, 287] on input "-10" at bounding box center [474, 295] width 187 height 19
type input "-40"
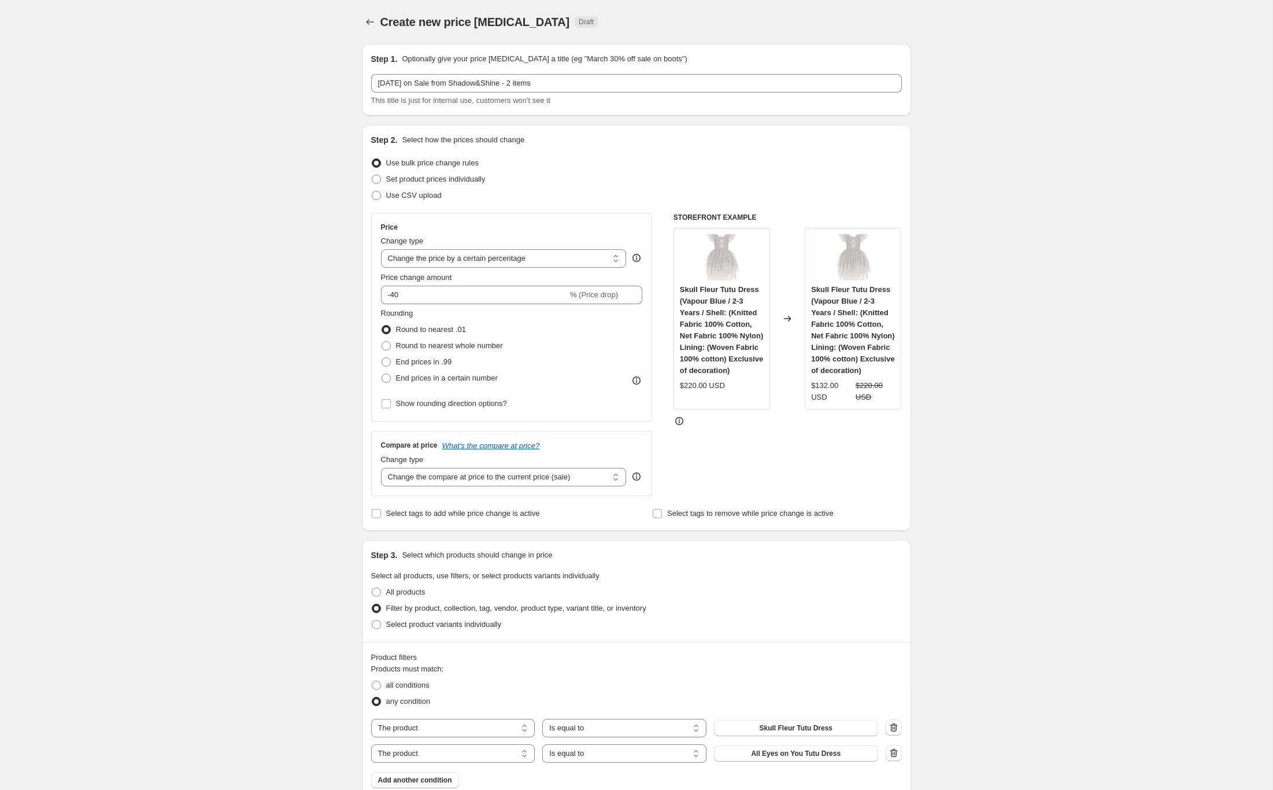
click at [238, 291] on div "Create new price [MEDICAL_DATA]. This page is ready Create new price [MEDICAL_D…" at bounding box center [636, 723] width 1273 height 1446
click at [283, 311] on div "Create new price [MEDICAL_DATA]. This page is ready Create new price [MEDICAL_D…" at bounding box center [636, 723] width 1273 height 1446
click at [479, 344] on span "Round to nearest whole number" at bounding box center [449, 345] width 107 height 9
click at [382, 342] on input "Round to nearest whole number" at bounding box center [382, 341] width 1 height 1
radio input "true"
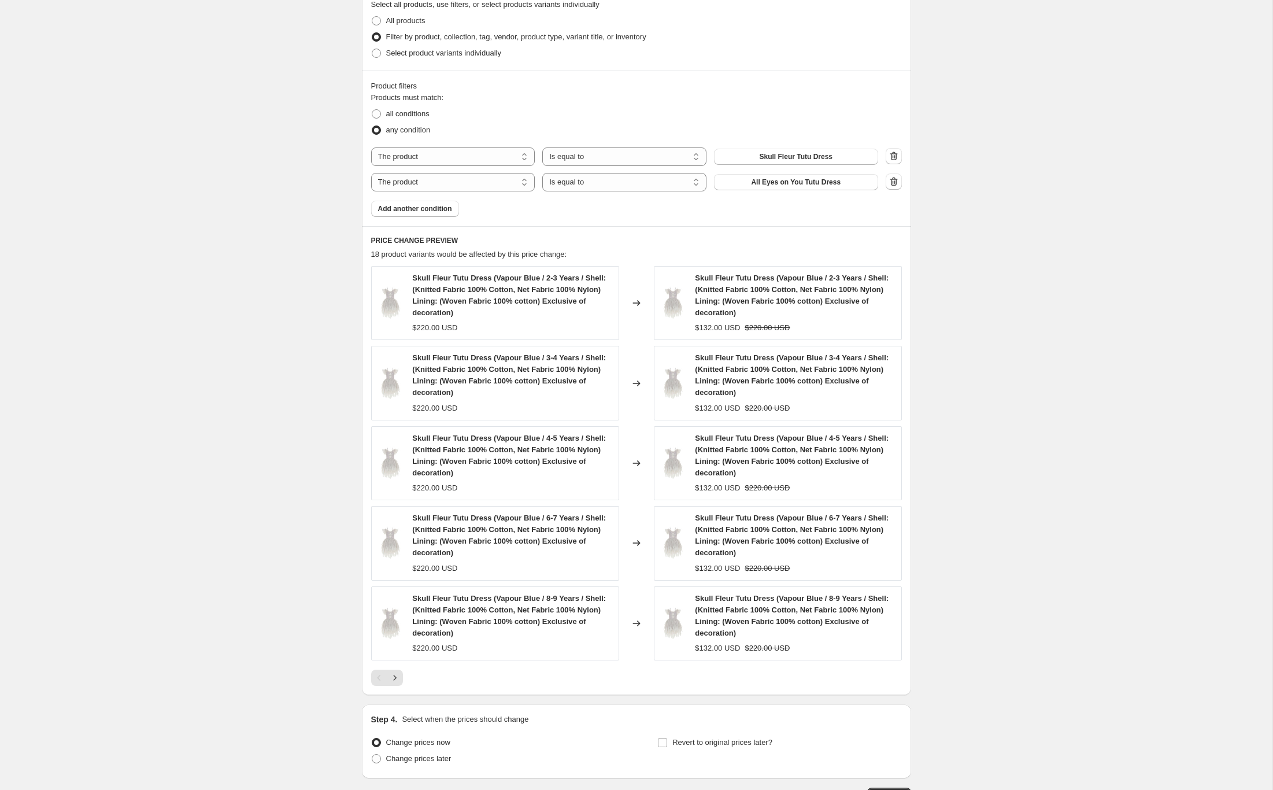
scroll to position [651, 0]
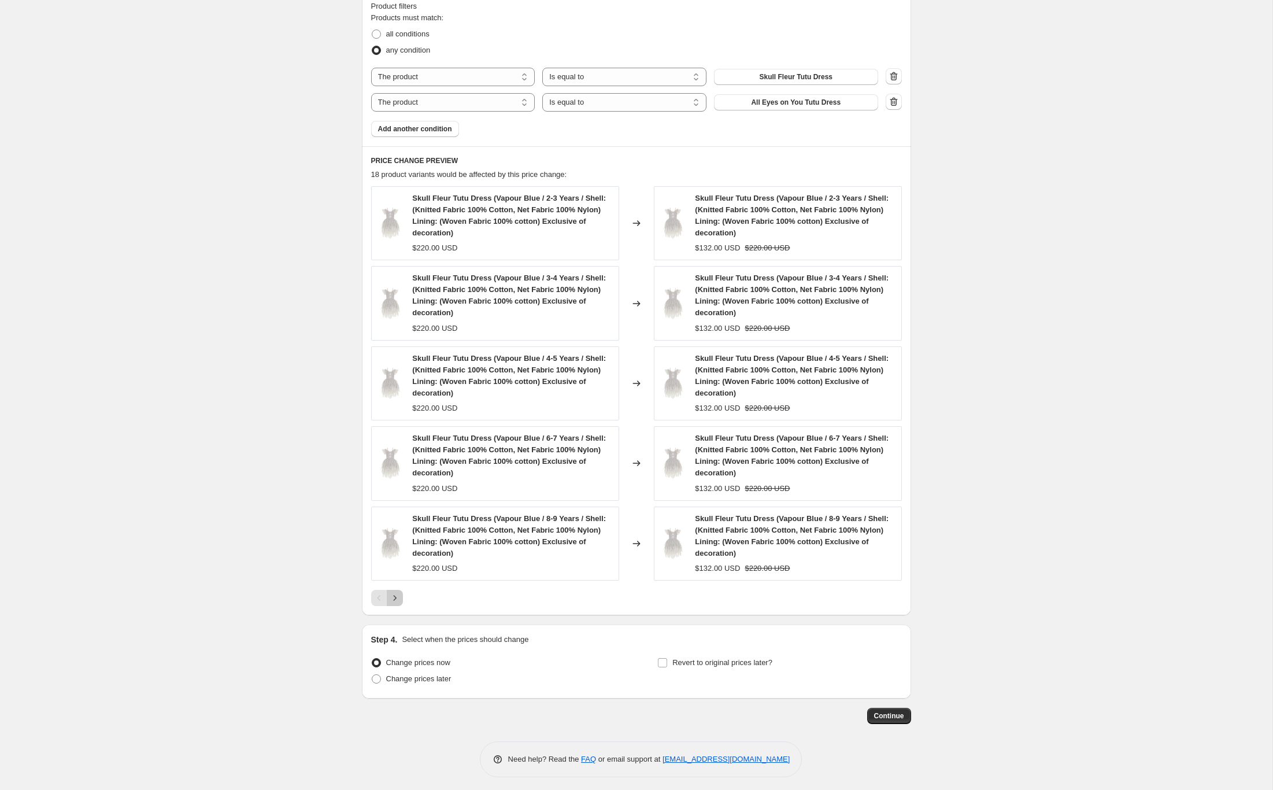
click at [389, 593] on icon "Next" at bounding box center [395, 598] width 12 height 12
click at [391, 596] on icon "Next" at bounding box center [395, 598] width 12 height 12
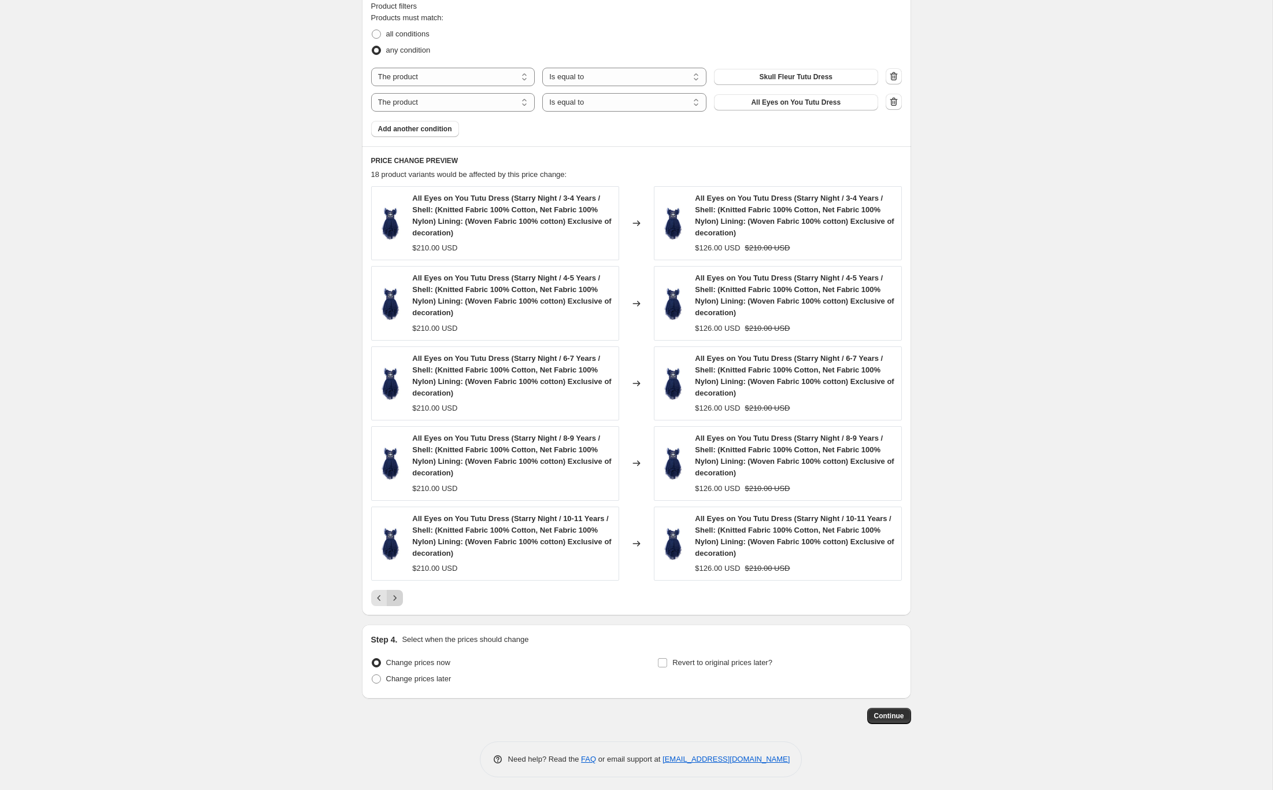
click at [393, 596] on icon "Next" at bounding box center [395, 598] width 12 height 12
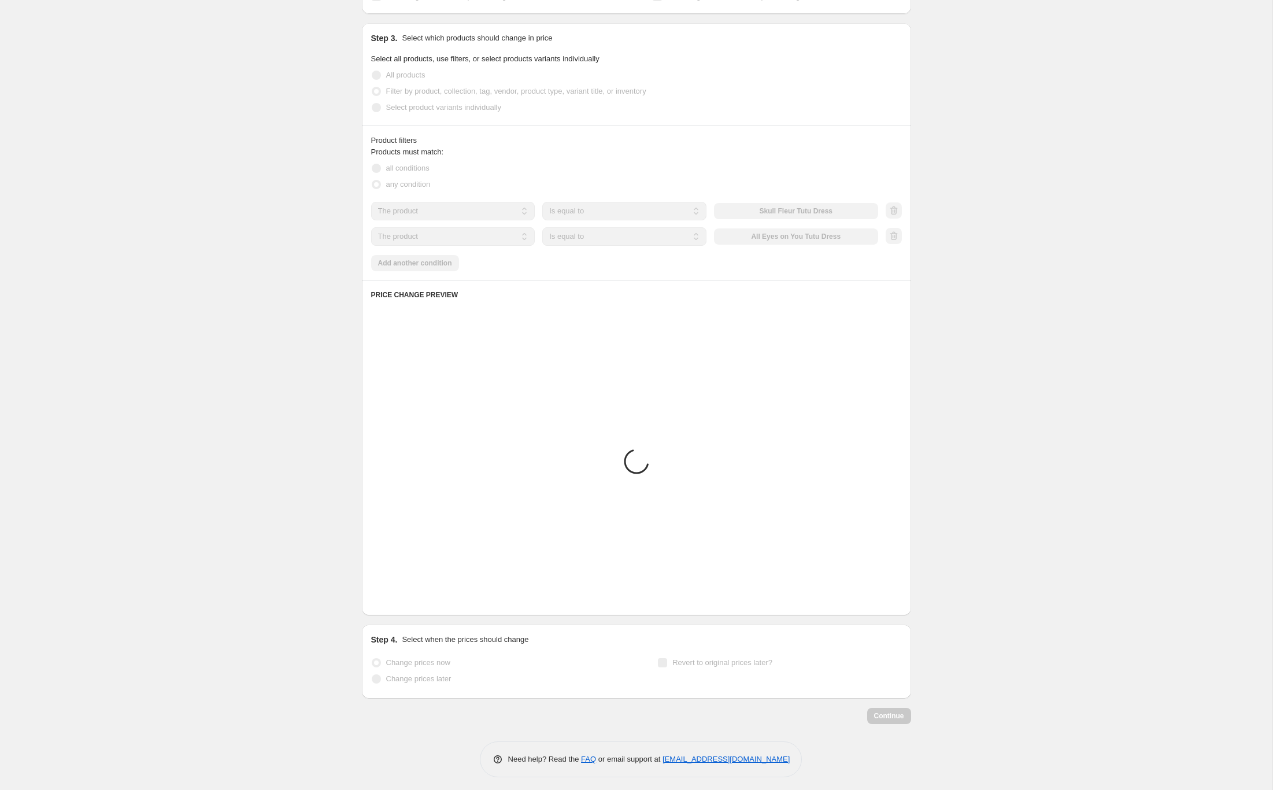
scroll to position [492, 0]
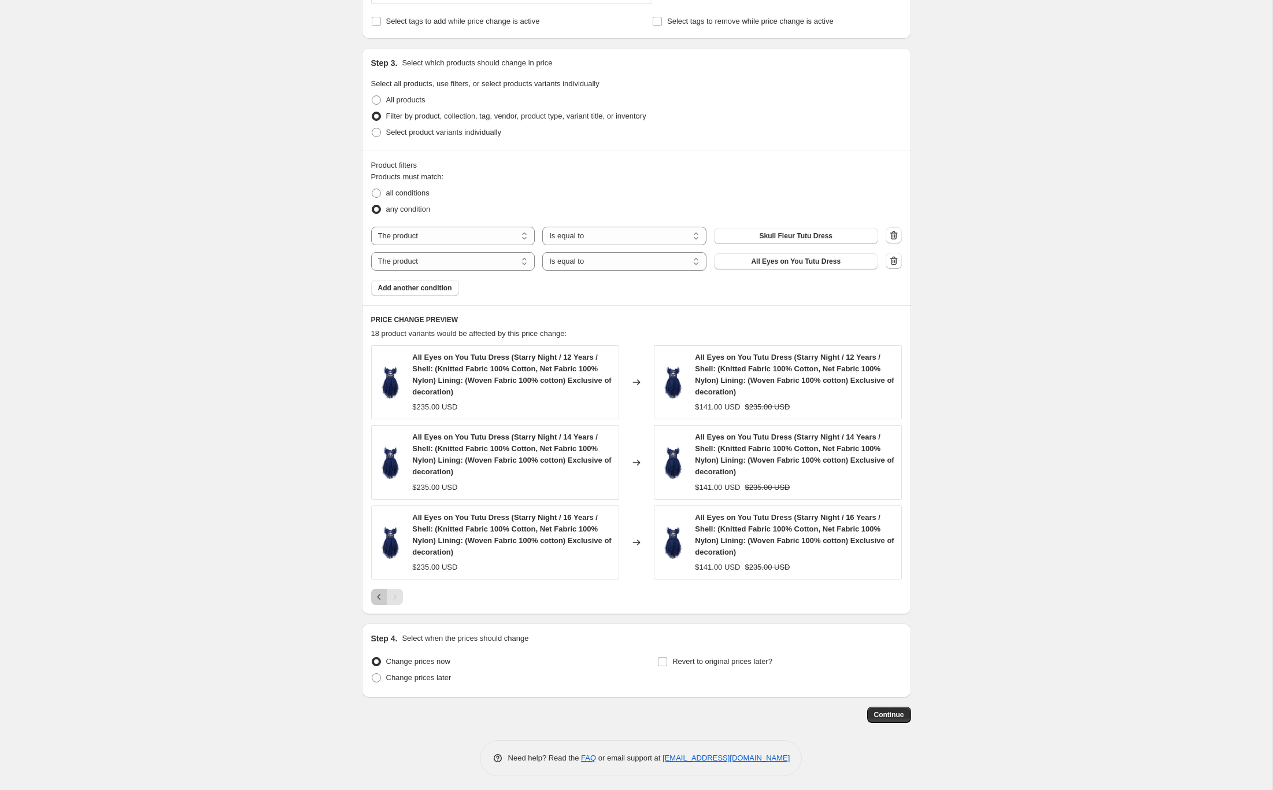
click at [377, 596] on icon "Previous" at bounding box center [380, 597] width 12 height 12
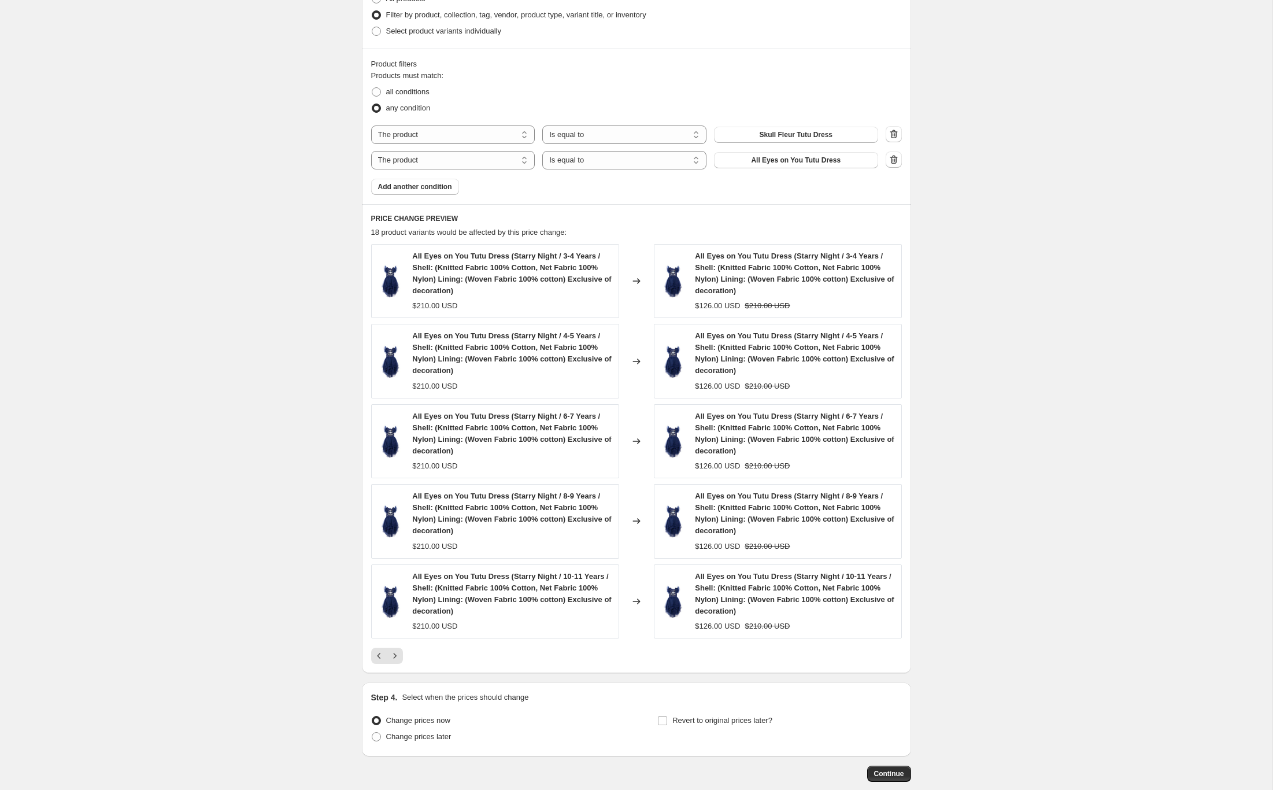
scroll to position [651, 0]
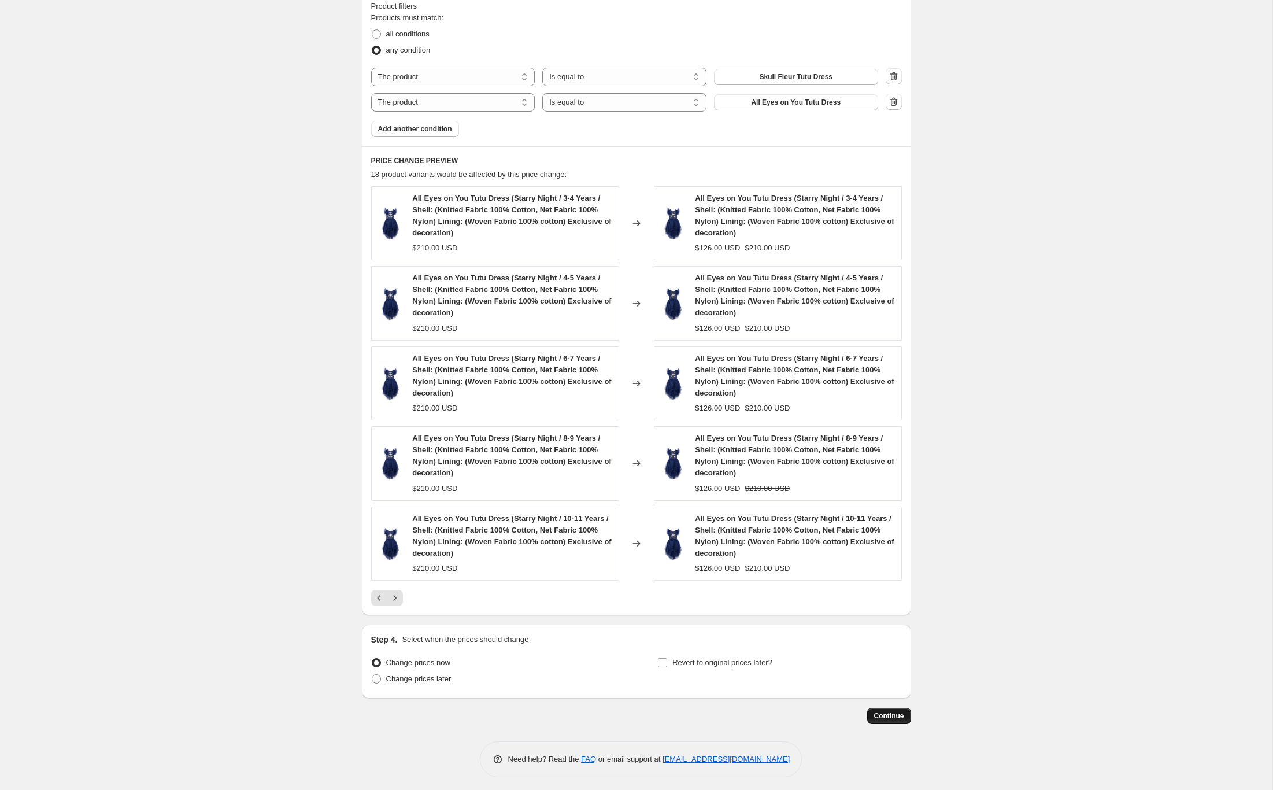
click at [888, 712] on span "Continue" at bounding box center [889, 715] width 30 height 9
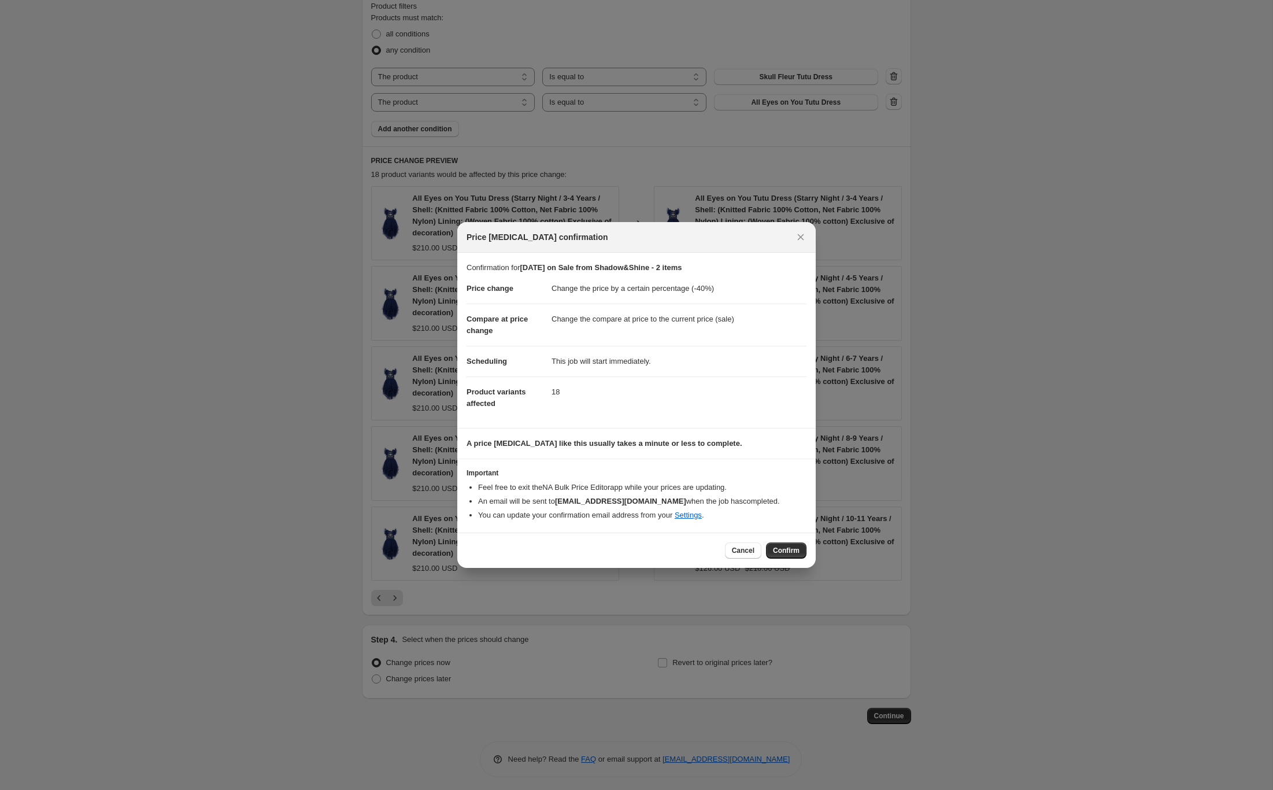
click at [795, 559] on div "Cancel Confirm" at bounding box center [636, 550] width 359 height 35
click at [790, 547] on span "Confirm" at bounding box center [786, 550] width 27 height 9
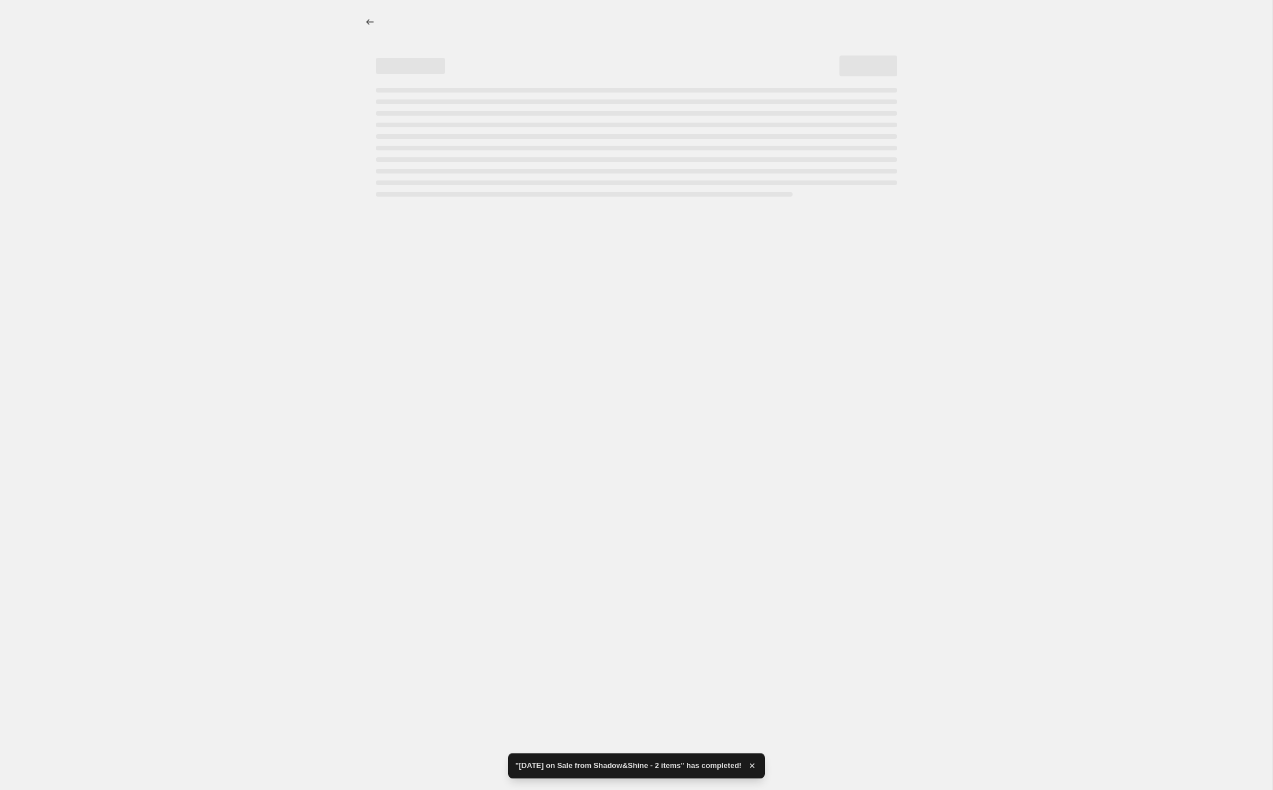
select select "percentage"
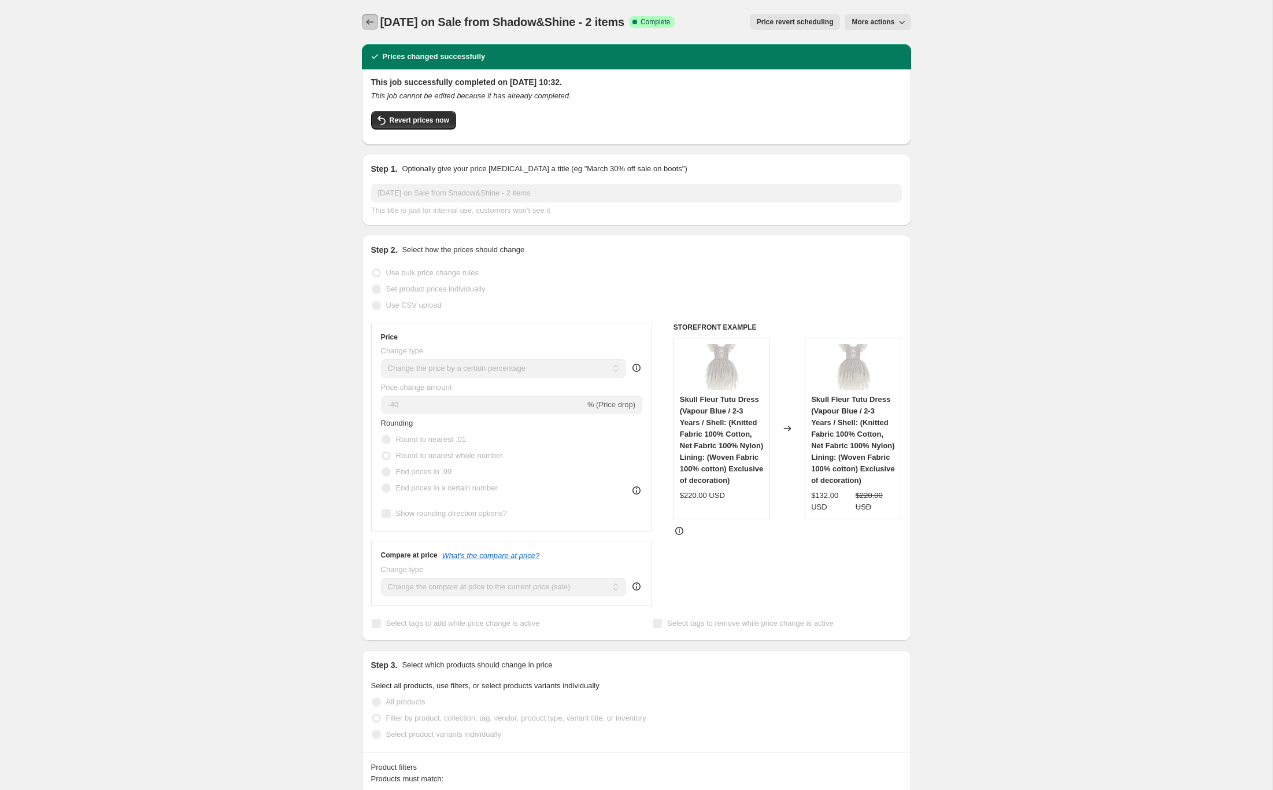
click at [372, 25] on icon "Price change jobs" at bounding box center [370, 22] width 12 height 12
